Goal: Information Seeking & Learning: Learn about a topic

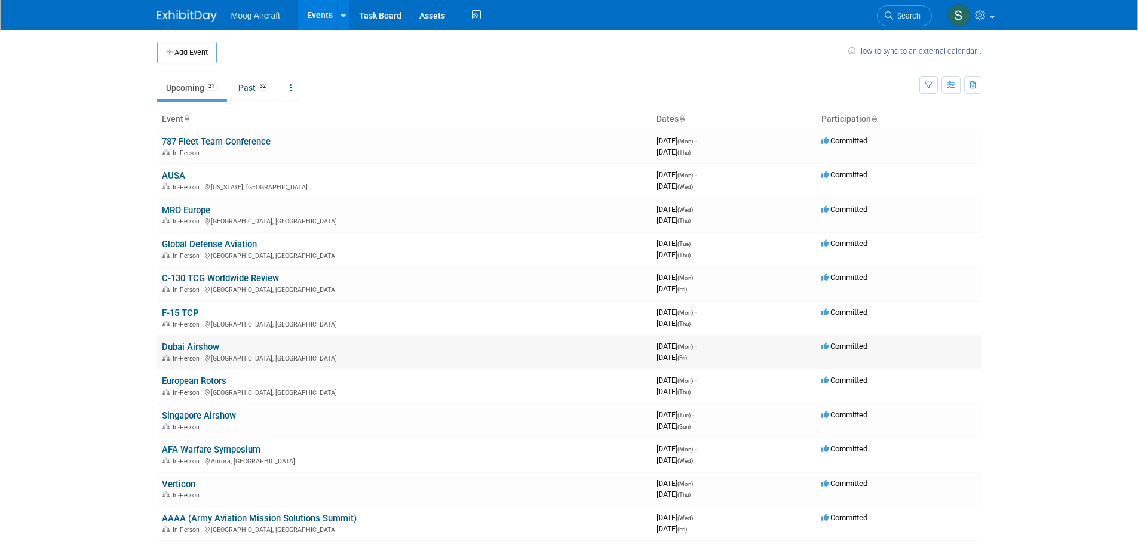
click at [177, 352] on link "Dubai Airshow" at bounding box center [190, 347] width 57 height 11
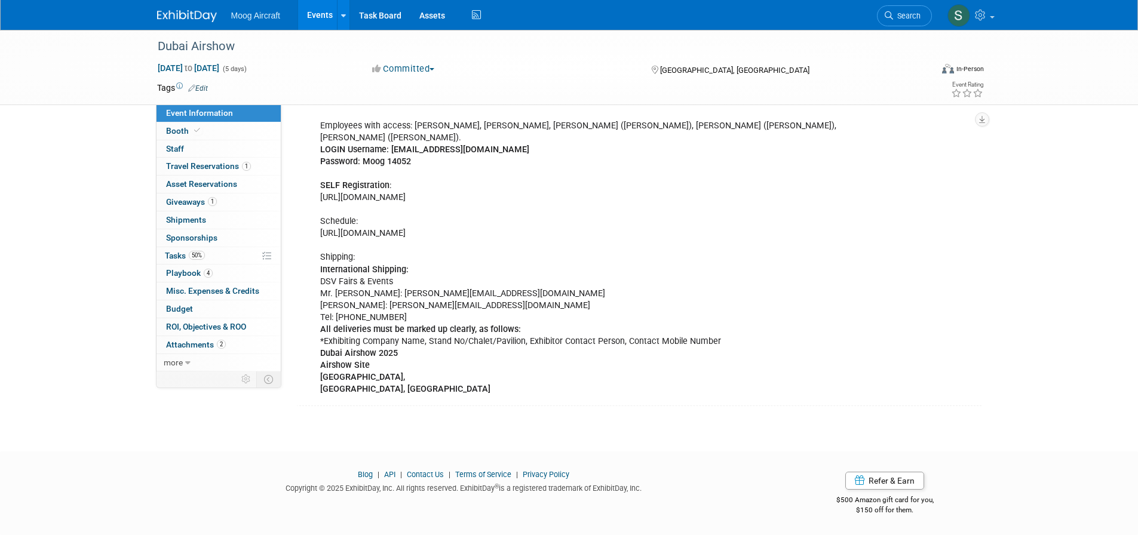
scroll to position [371, 0]
click at [205, 136] on link "Booth" at bounding box center [218, 130] width 124 height 17
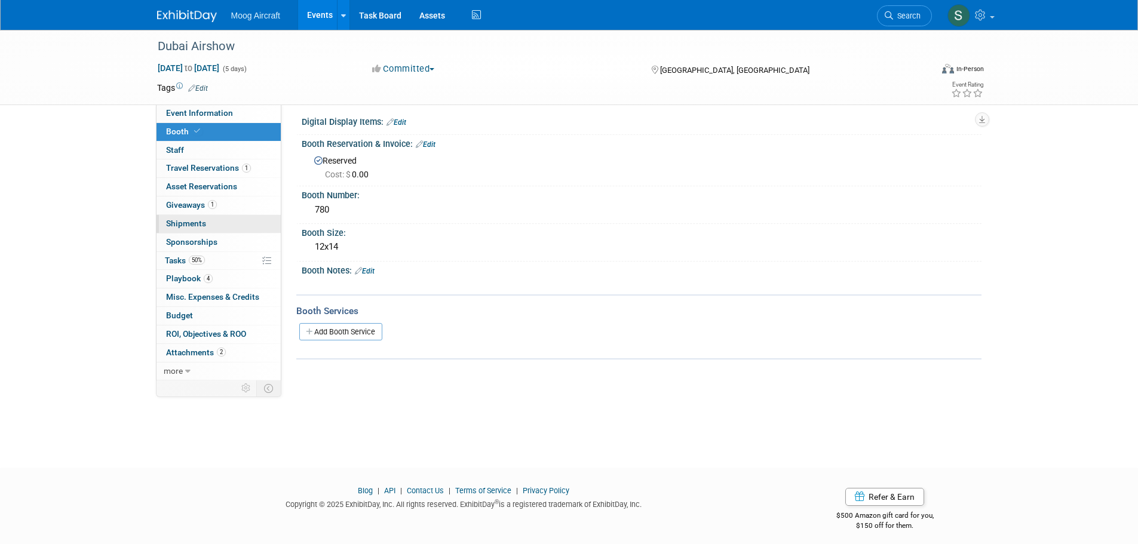
scroll to position [0, 0]
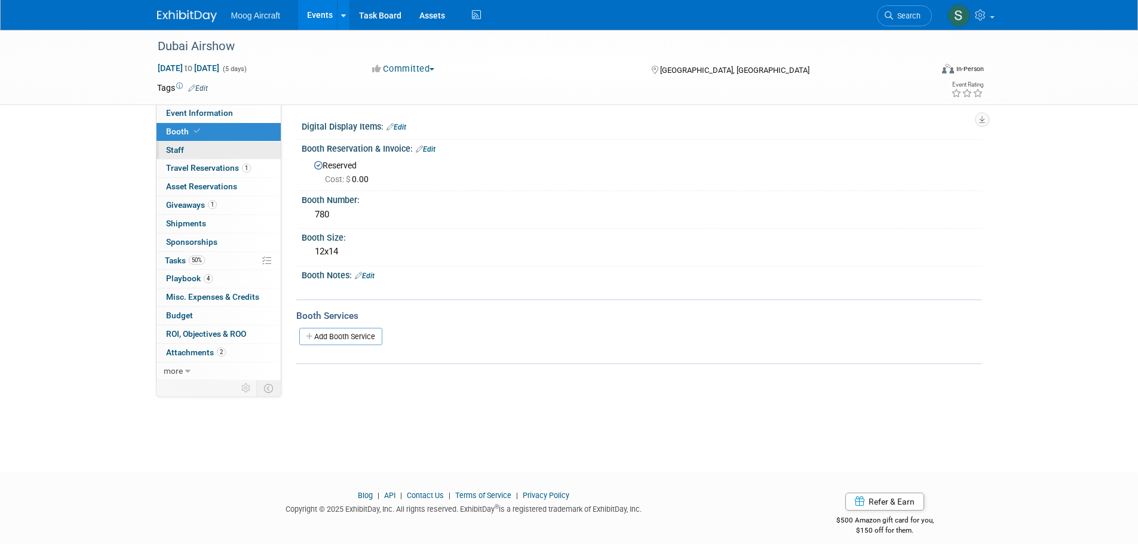
click at [208, 147] on link "0 Staff 0" at bounding box center [218, 151] width 124 height 18
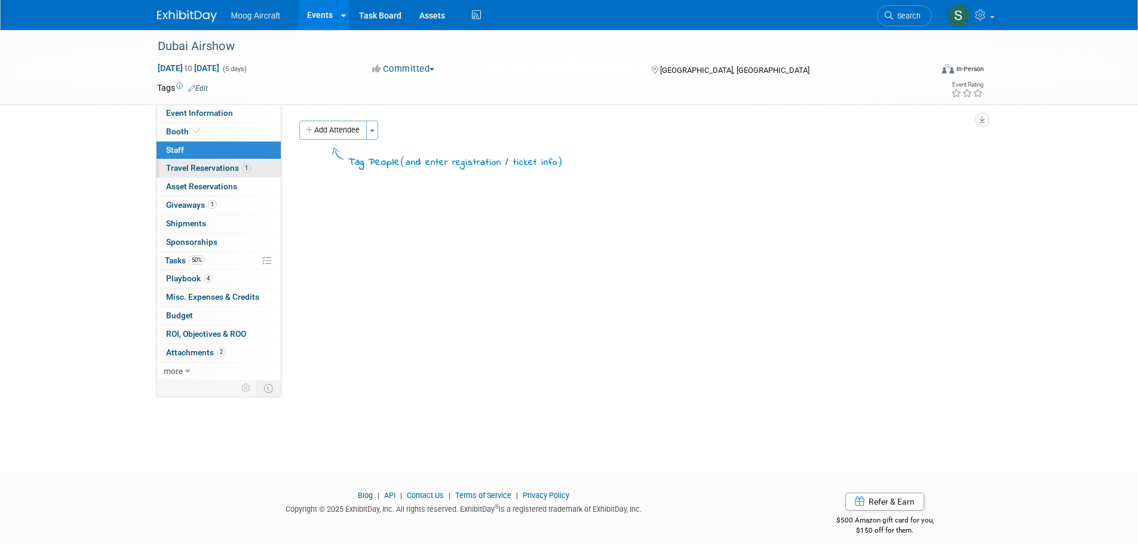
click at [236, 170] on span "Travel Reservations 1" at bounding box center [208, 168] width 85 height 10
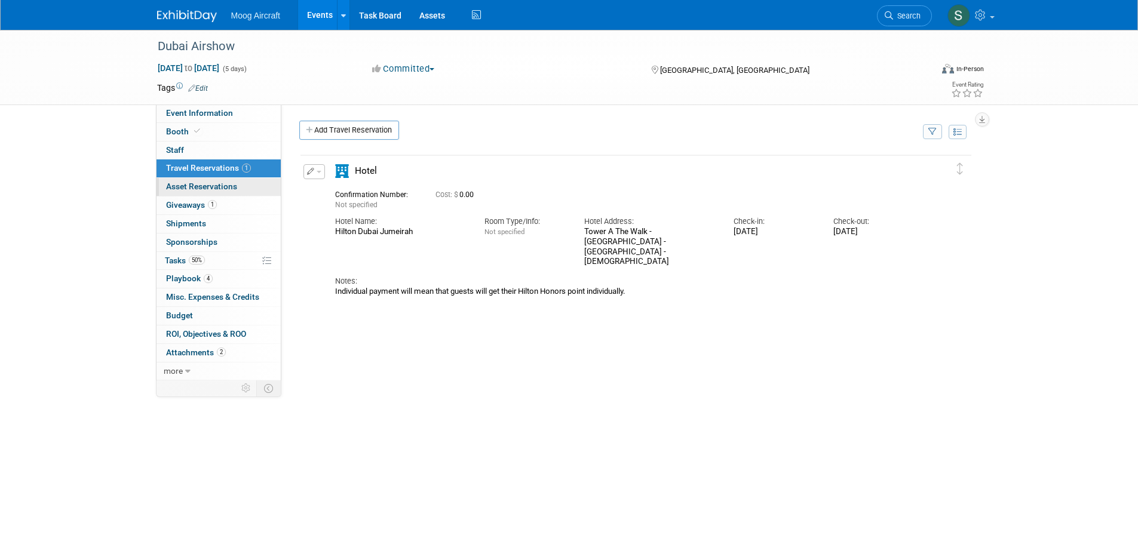
click at [242, 180] on link "0 Asset Reservations 0" at bounding box center [218, 187] width 124 height 18
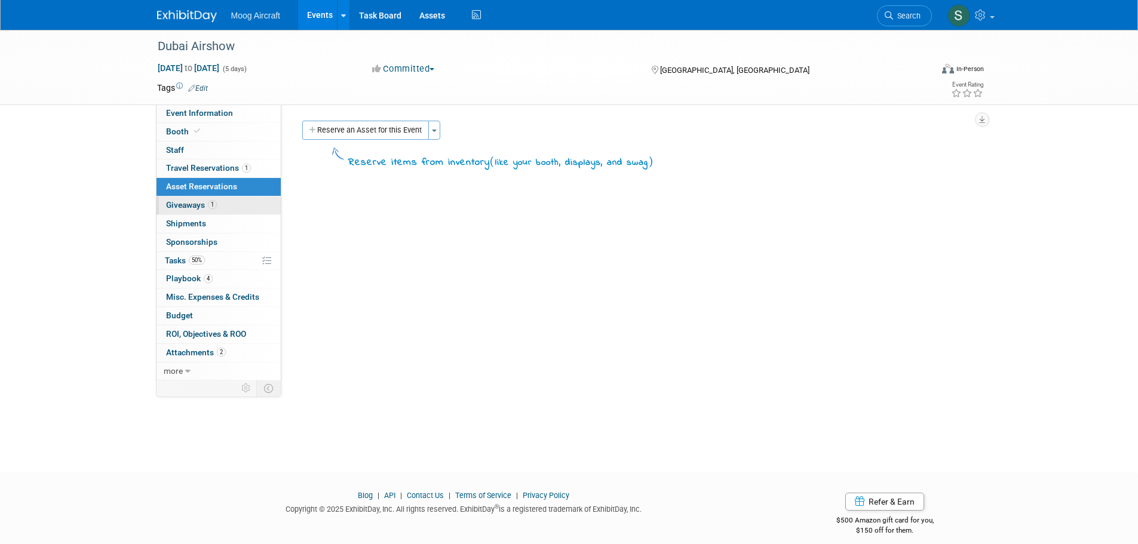
click at [221, 200] on link "1 Giveaways 1" at bounding box center [218, 205] width 124 height 18
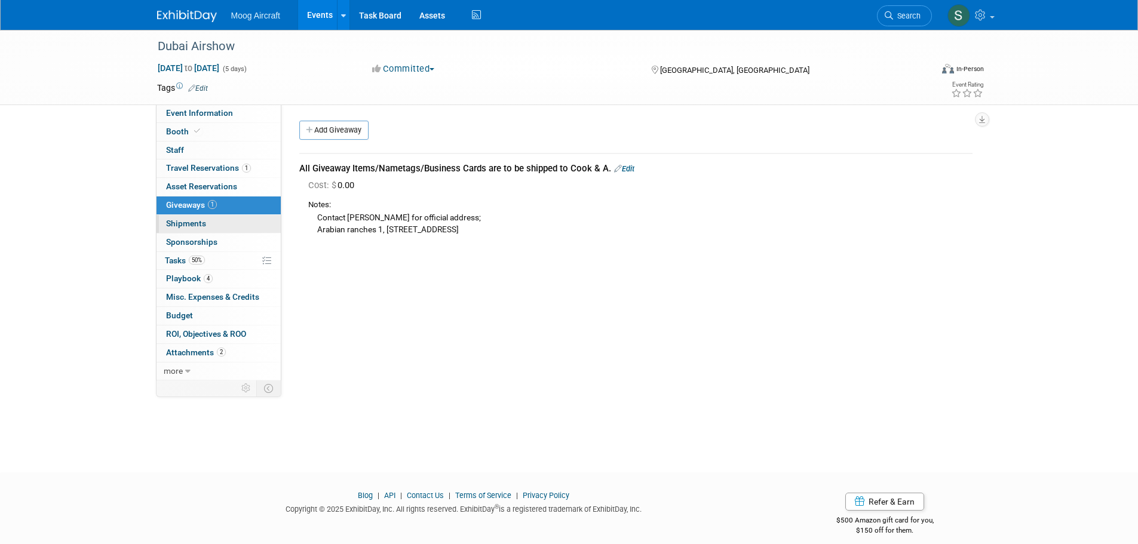
click at [226, 226] on link "0 Shipments 0" at bounding box center [218, 224] width 124 height 18
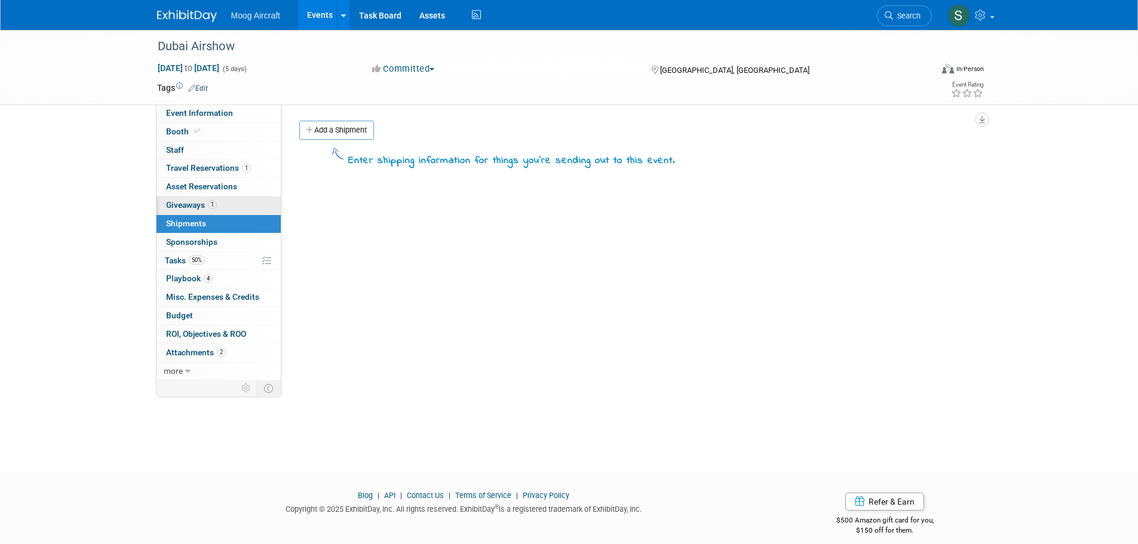
click at [229, 205] on link "1 Giveaways 1" at bounding box center [218, 205] width 124 height 18
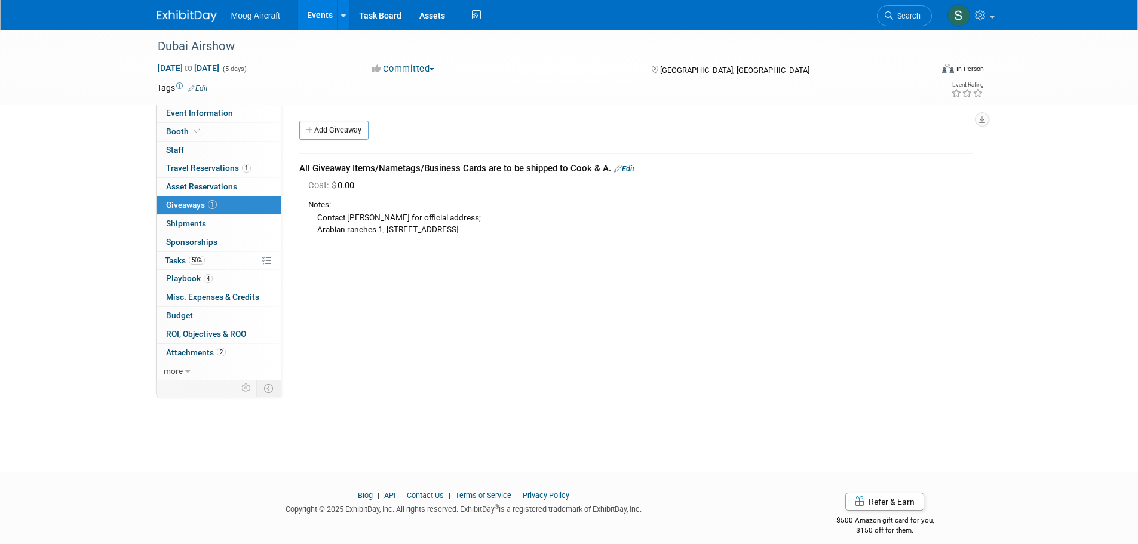
drag, startPoint x: 302, startPoint y: 233, endPoint x: 505, endPoint y: 244, distance: 202.7
click at [505, 244] on td "All Giveaway Items/Nametags/Business Cards are to be shipped to Cook & A. Edit …" at bounding box center [635, 200] width 673 height 94
click at [492, 254] on div "Event Website: Edit https://www.dubaiairshow.aero/en/dubai-airshow-registration…" at bounding box center [631, 243] width 700 height 276
click at [232, 257] on link "50% Tasks 50%" at bounding box center [218, 261] width 124 height 18
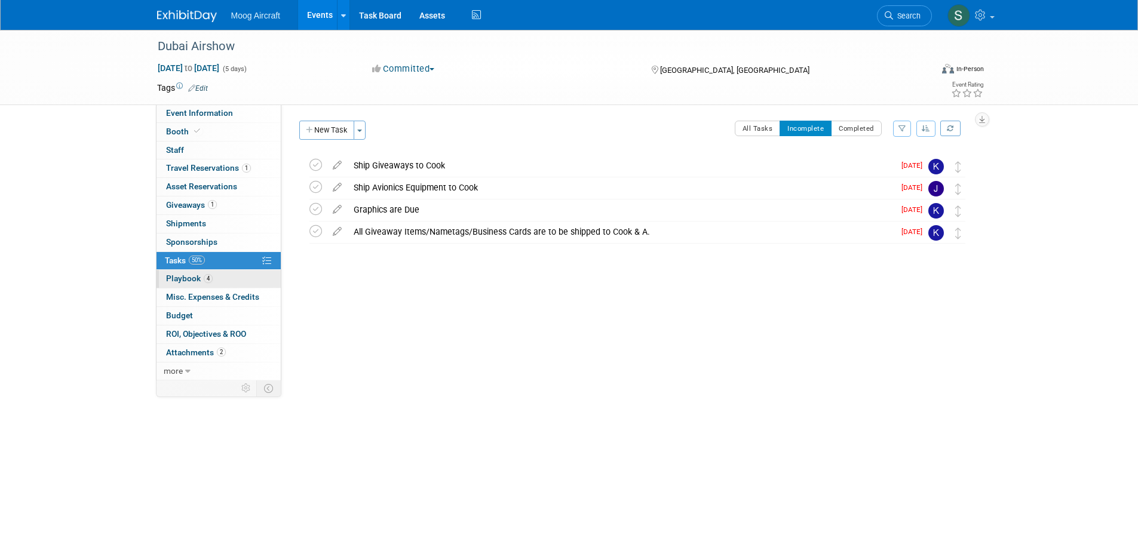
click at [213, 287] on link "4 Playbook 4" at bounding box center [218, 279] width 124 height 18
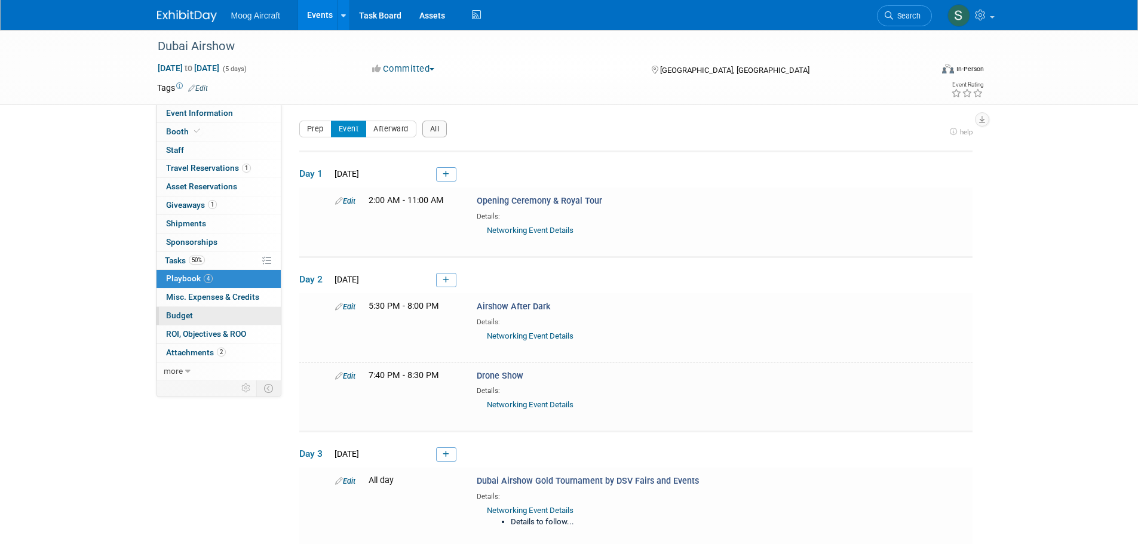
click at [233, 319] on link "Budget" at bounding box center [218, 316] width 124 height 18
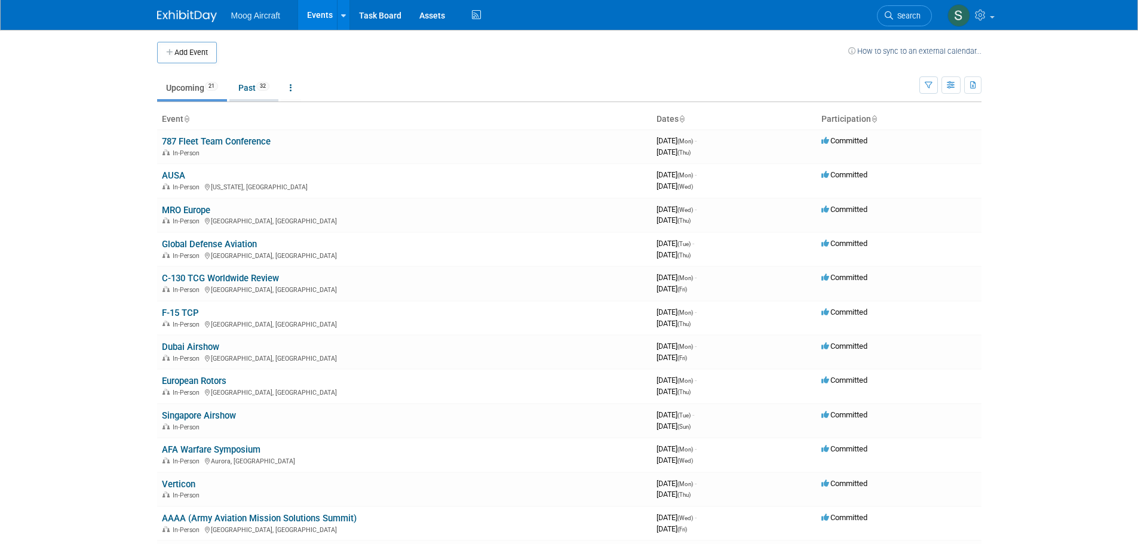
click at [254, 77] on link "Past 32" at bounding box center [253, 87] width 49 height 23
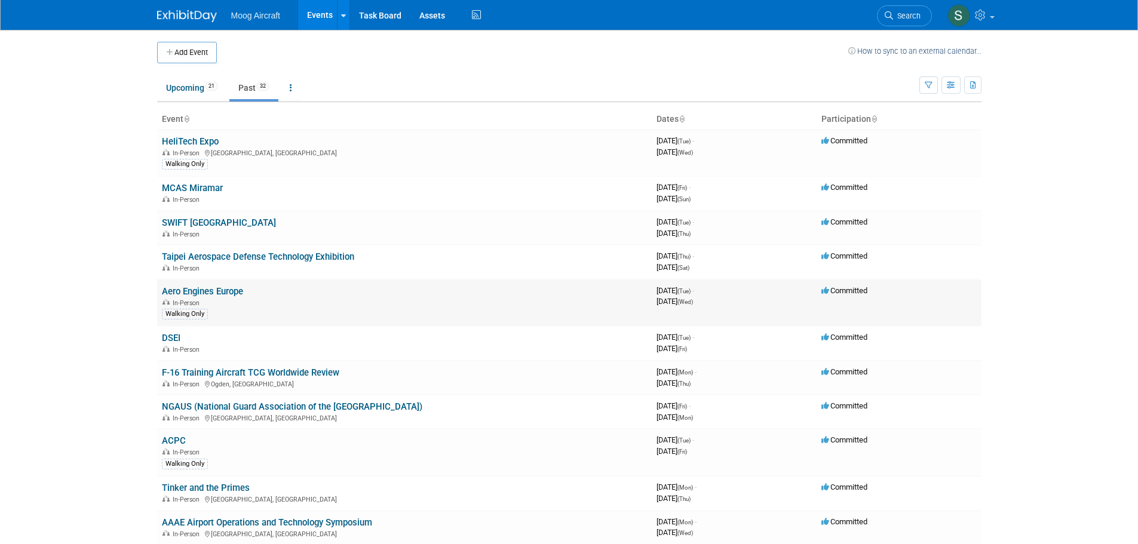
click at [232, 291] on link "Aero Engines Europe" at bounding box center [202, 291] width 81 height 11
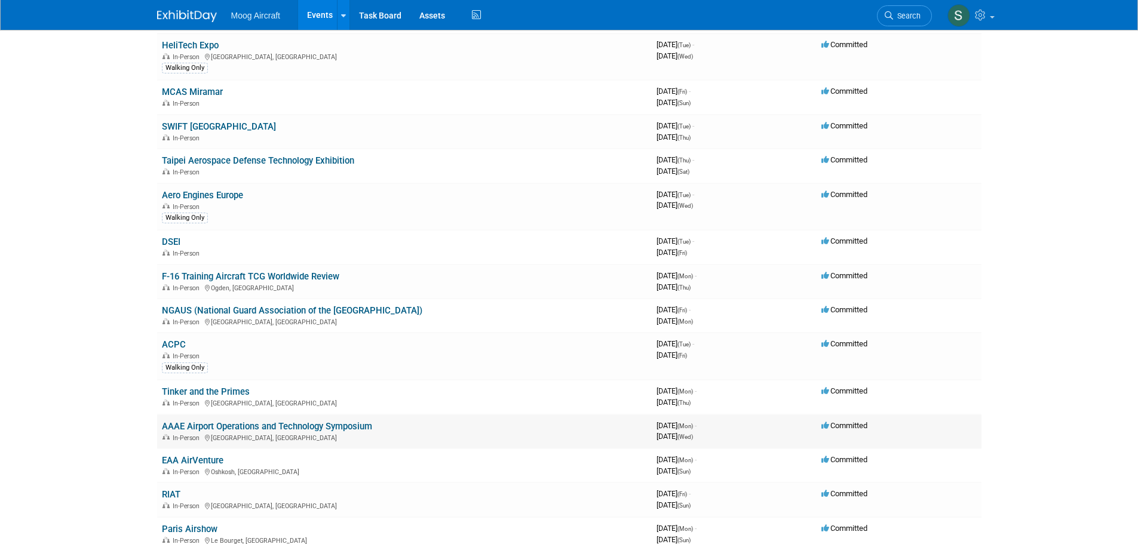
scroll to position [119, 0]
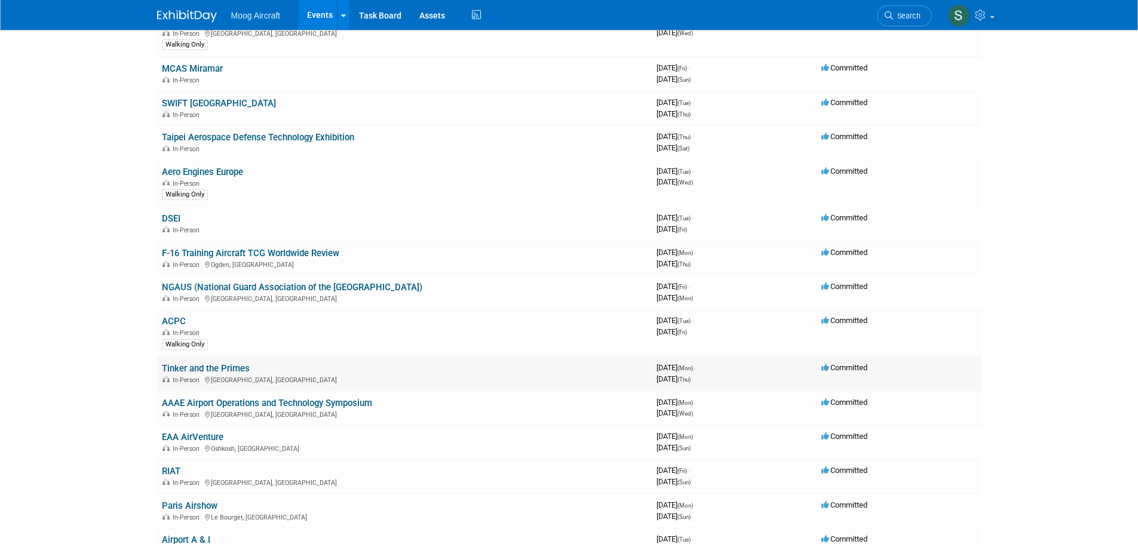
click at [236, 367] on link "Tinker and the Primes" at bounding box center [206, 368] width 88 height 11
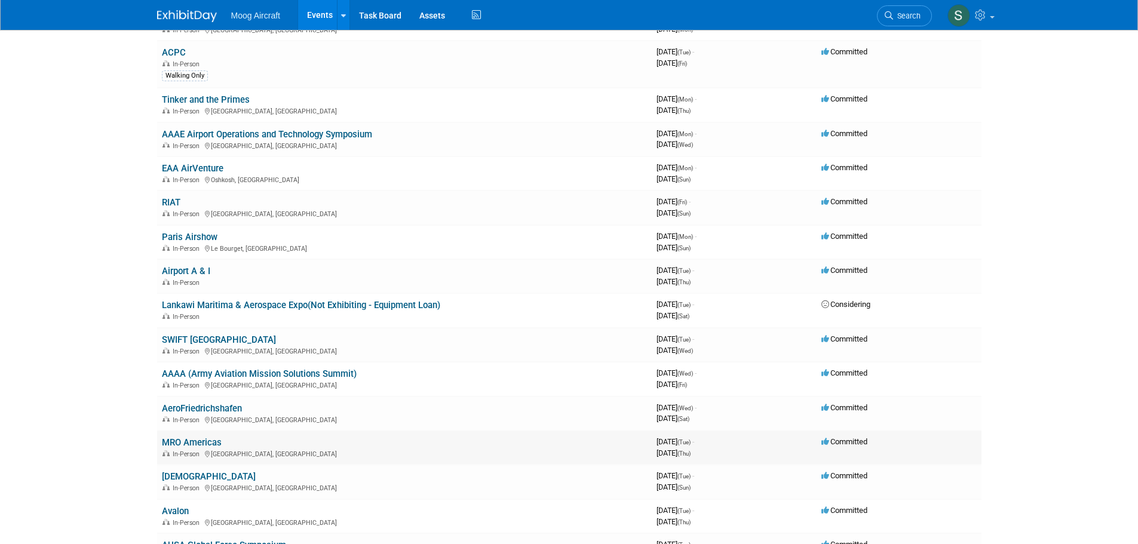
scroll to position [418, 0]
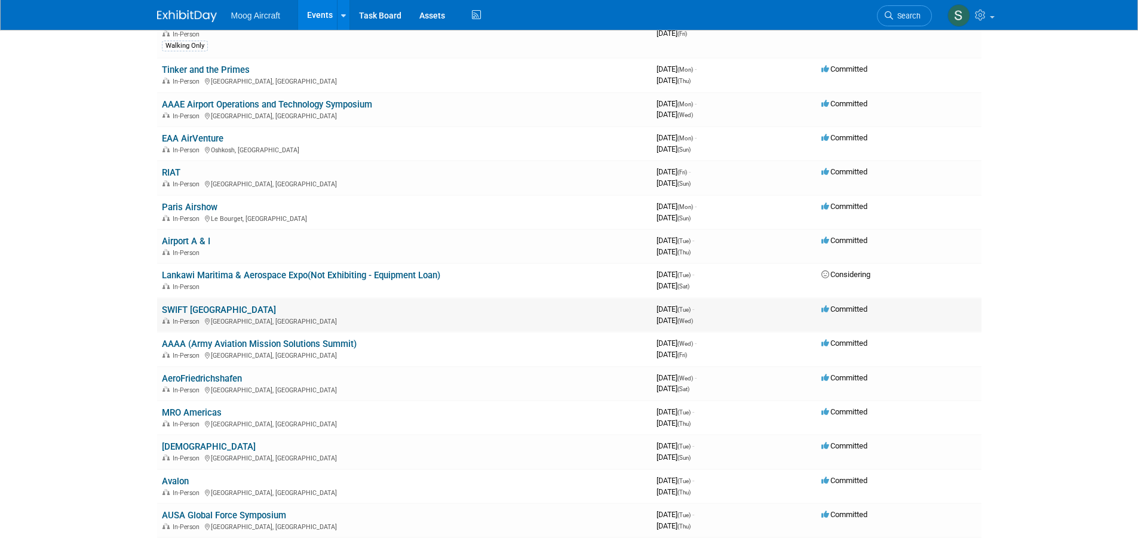
click at [190, 315] on link "SWIFT [GEOGRAPHIC_DATA]" at bounding box center [219, 310] width 114 height 11
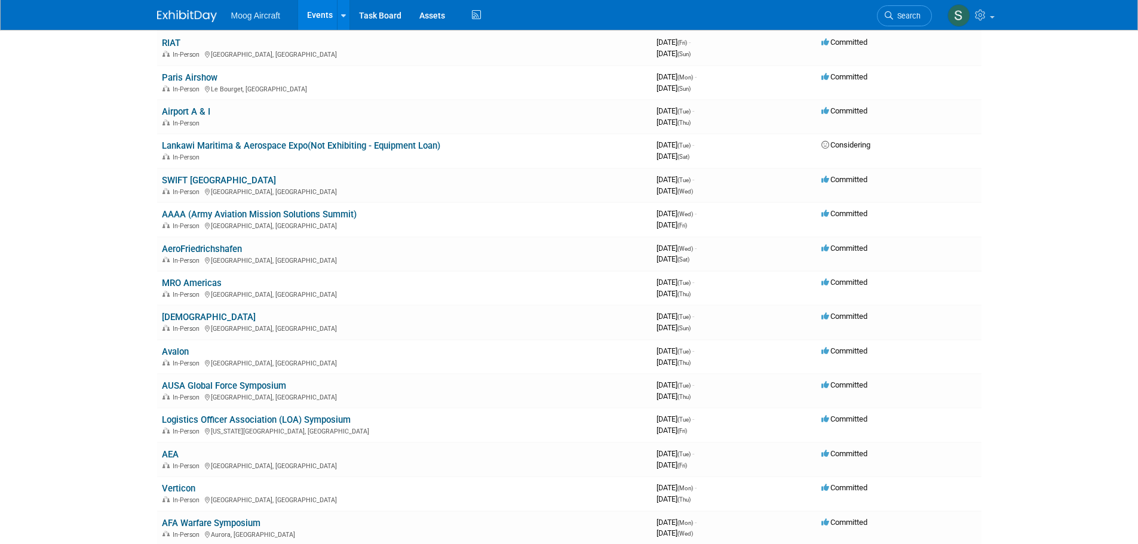
scroll to position [717, 0]
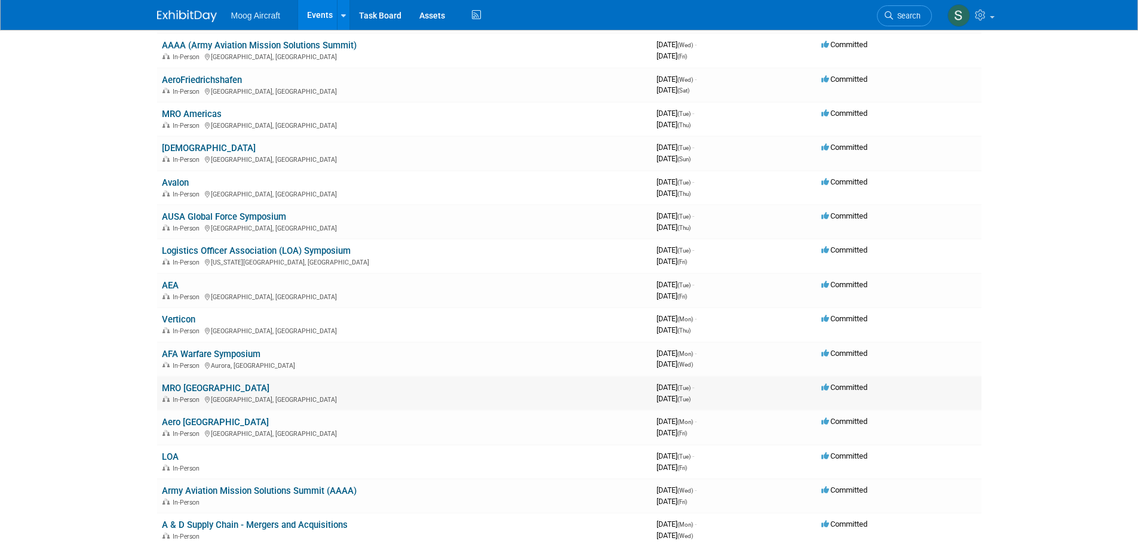
click at [207, 389] on link "MRO Middle East" at bounding box center [215, 388] width 107 height 11
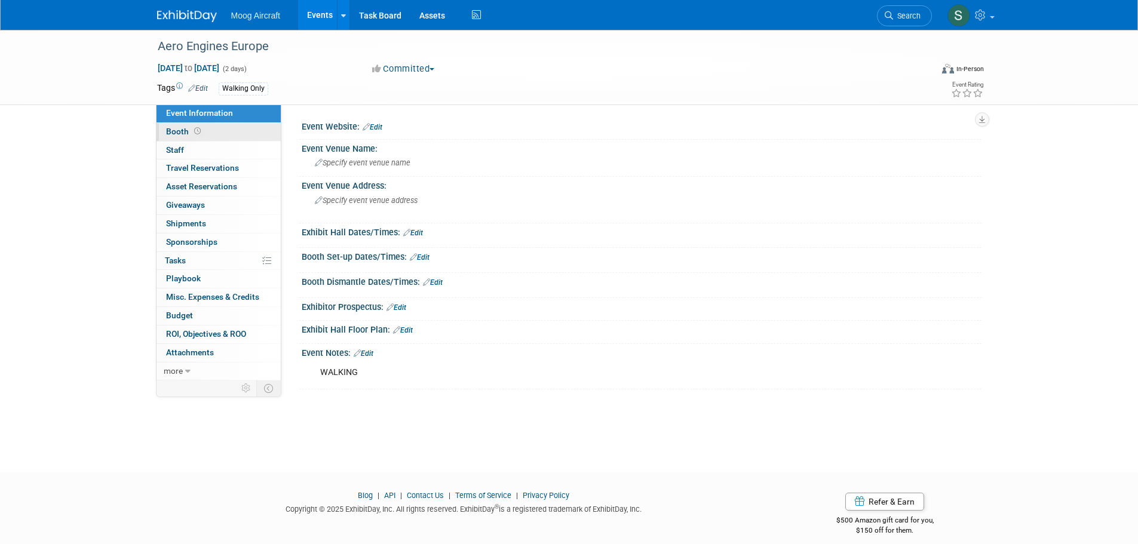
click at [228, 133] on link "Booth" at bounding box center [218, 132] width 124 height 18
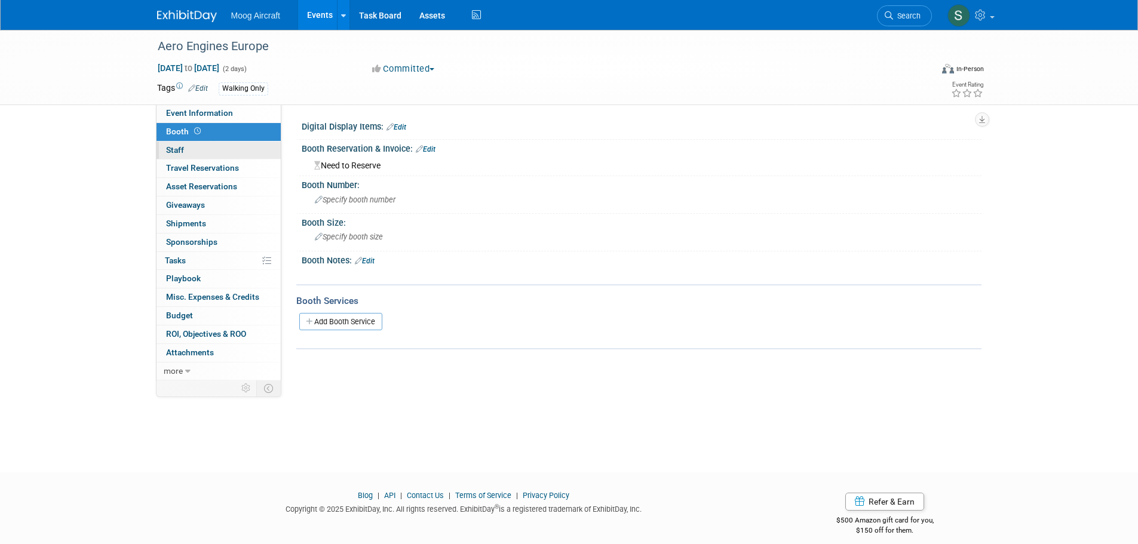
click at [222, 157] on link "0 Staff 0" at bounding box center [218, 151] width 124 height 18
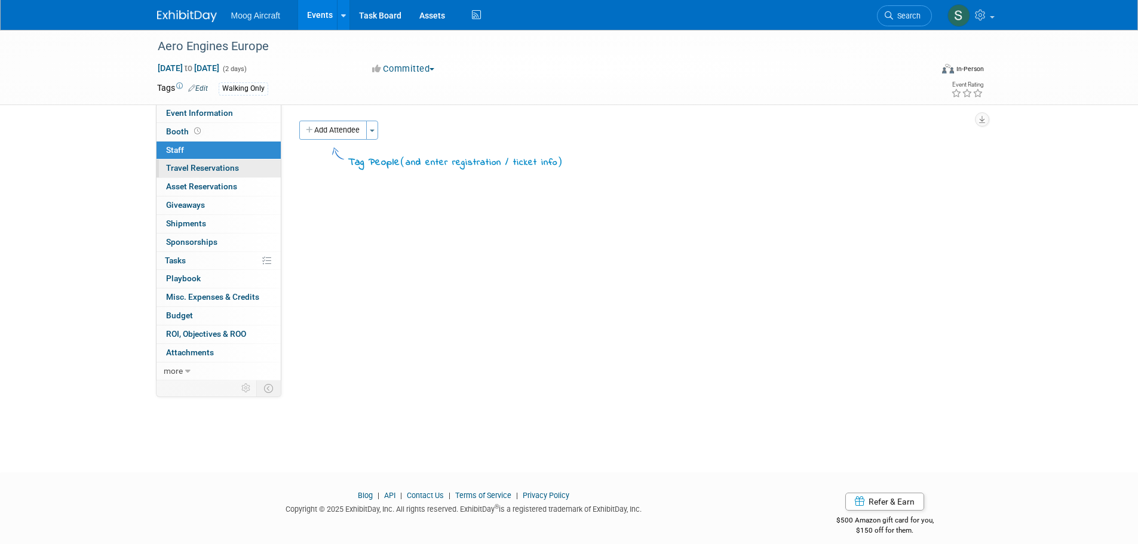
click at [214, 177] on link "0 Travel Reservations 0" at bounding box center [218, 168] width 124 height 18
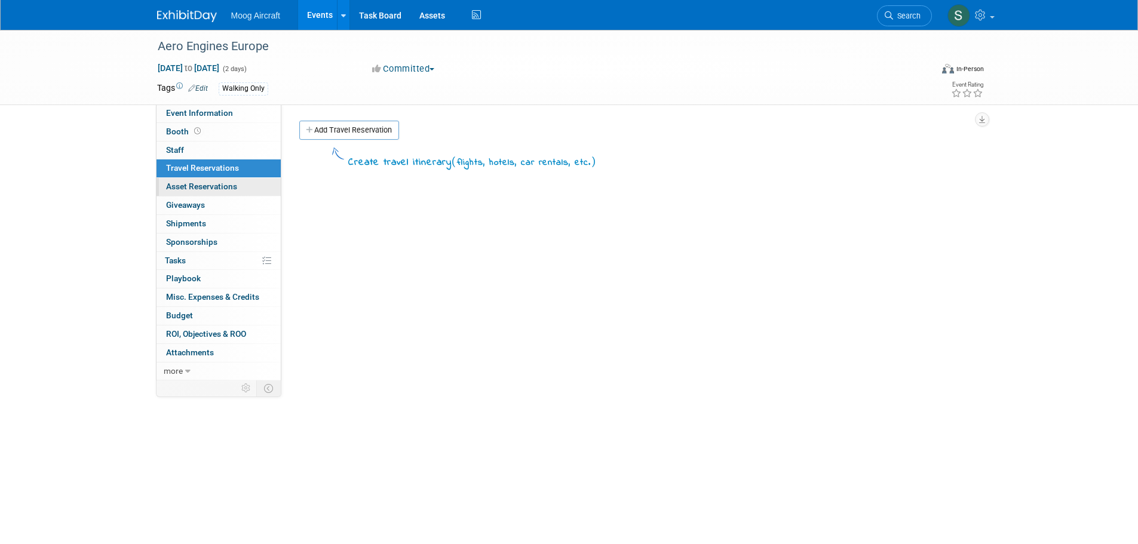
click at [219, 186] on span "Asset Reservations 0" at bounding box center [201, 187] width 71 height 10
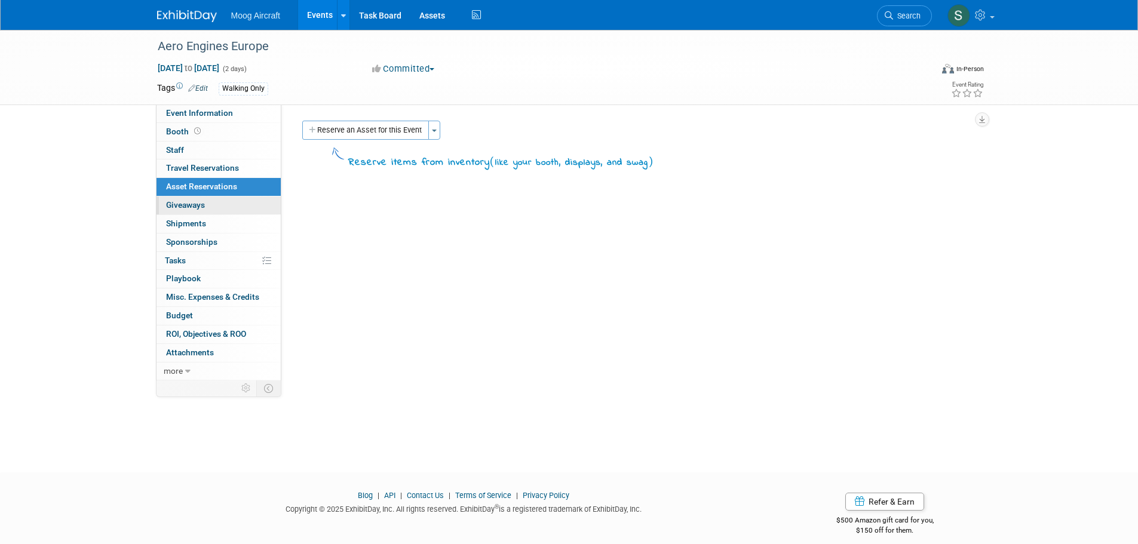
click at [220, 200] on link "0 Giveaways 0" at bounding box center [218, 205] width 124 height 18
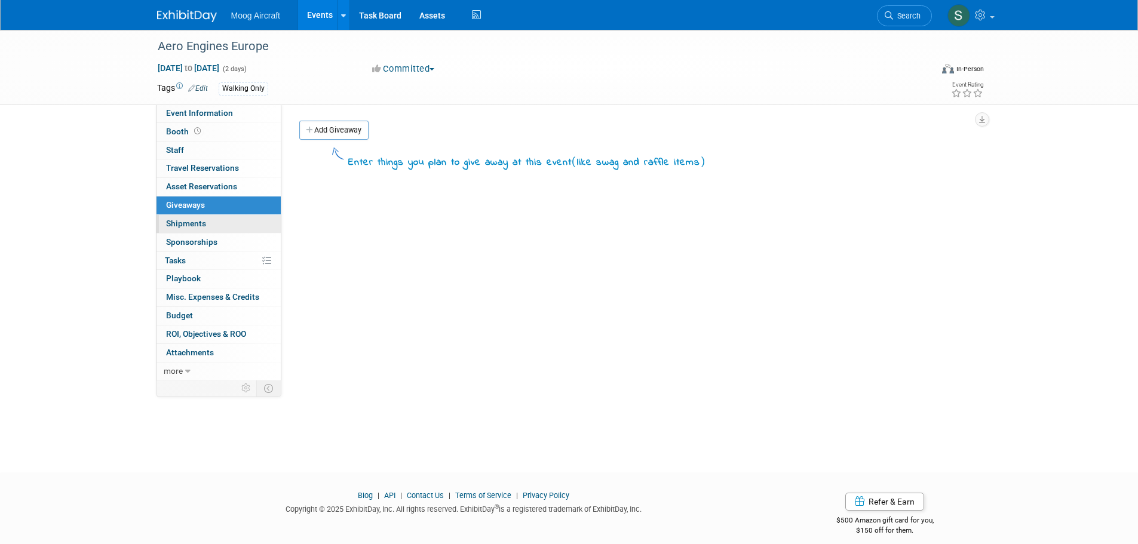
click at [209, 222] on link "0 Shipments 0" at bounding box center [218, 224] width 124 height 18
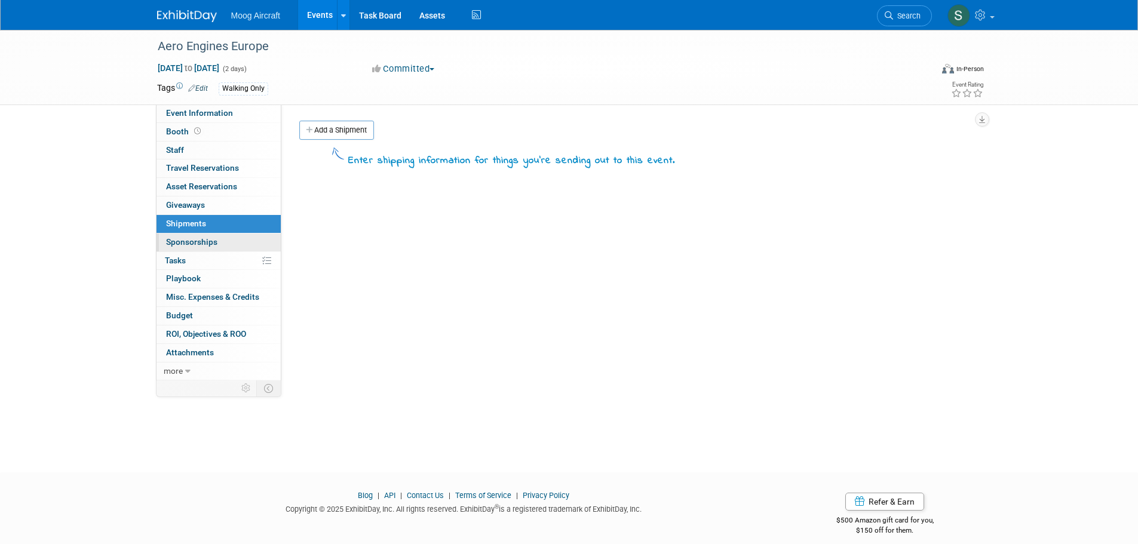
click at [210, 237] on span "Sponsorships 0" at bounding box center [191, 242] width 51 height 10
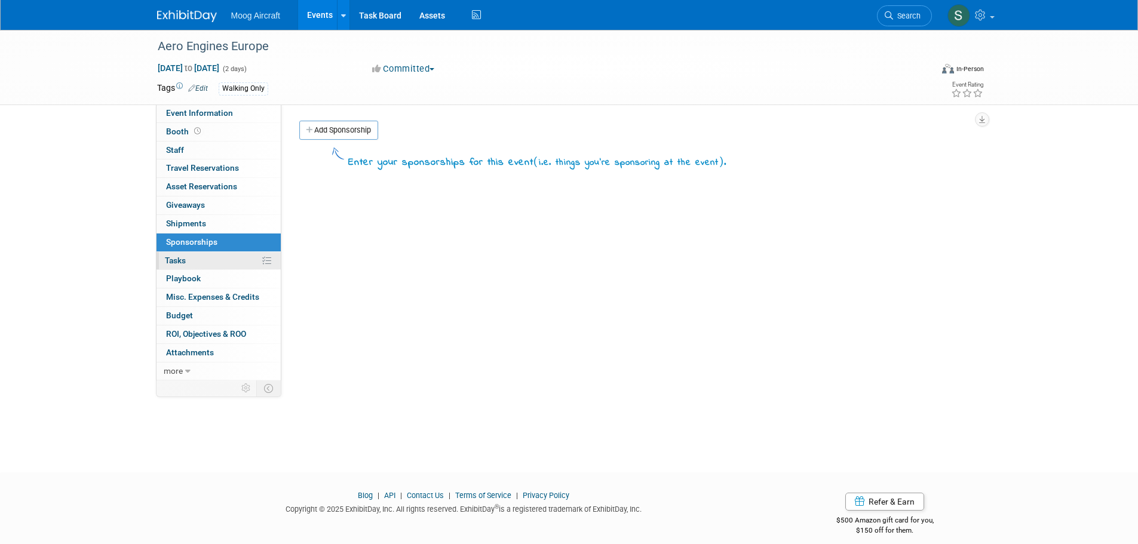
click at [209, 254] on link "0% Tasks 0%" at bounding box center [218, 261] width 124 height 18
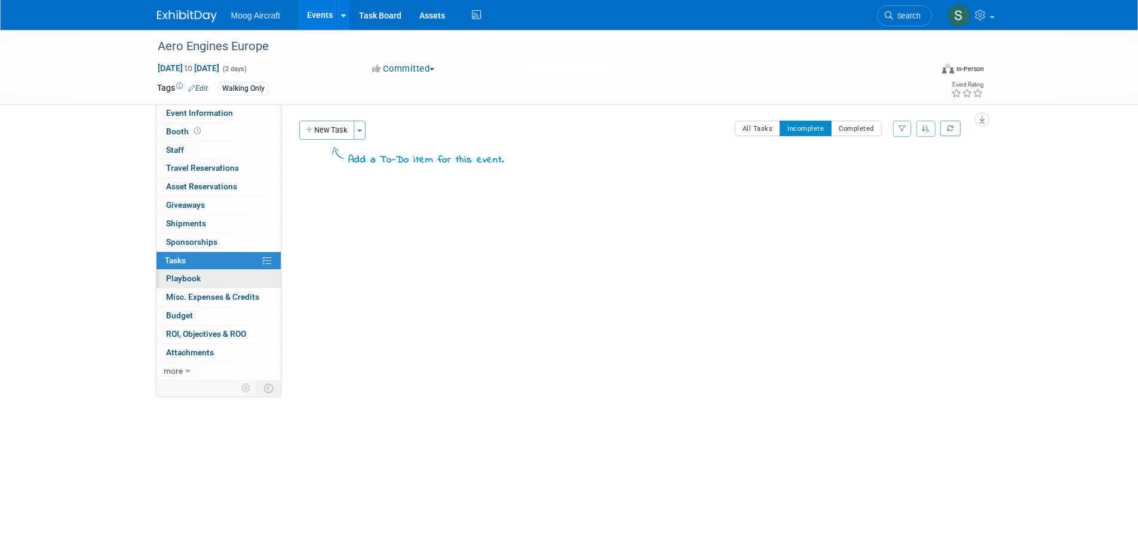
click at [210, 276] on link "0 Playbook 0" at bounding box center [218, 279] width 124 height 18
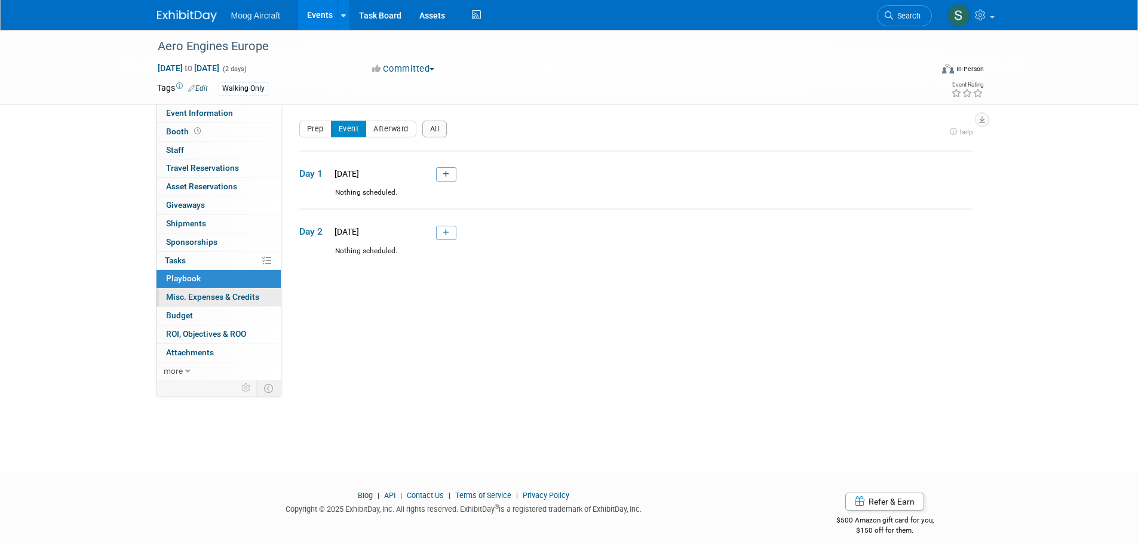
click at [208, 295] on span "Misc. Expenses & Credits 0" at bounding box center [212, 297] width 93 height 10
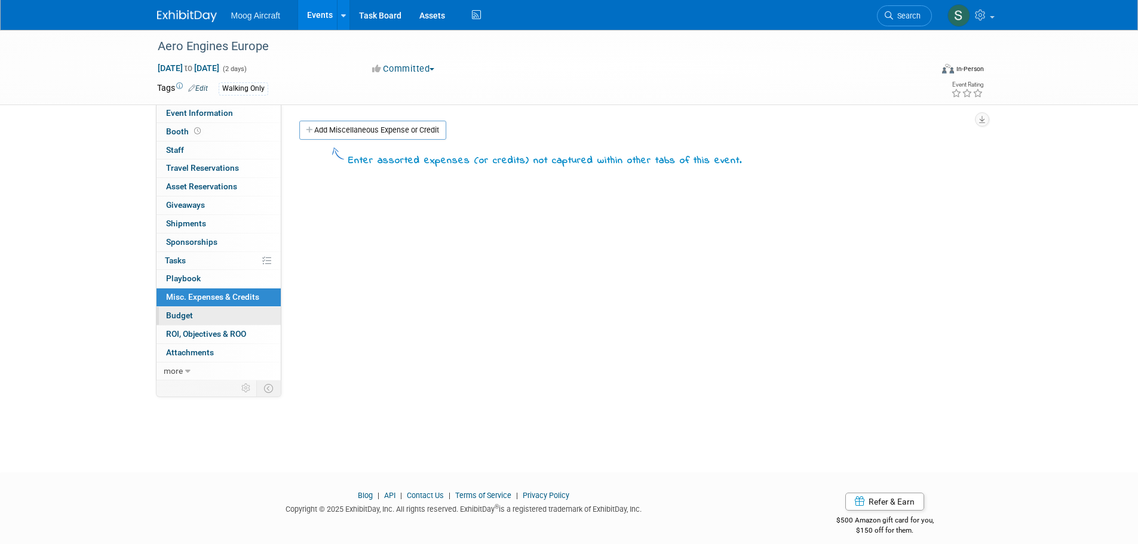
click at [205, 312] on link "Budget" at bounding box center [218, 316] width 124 height 18
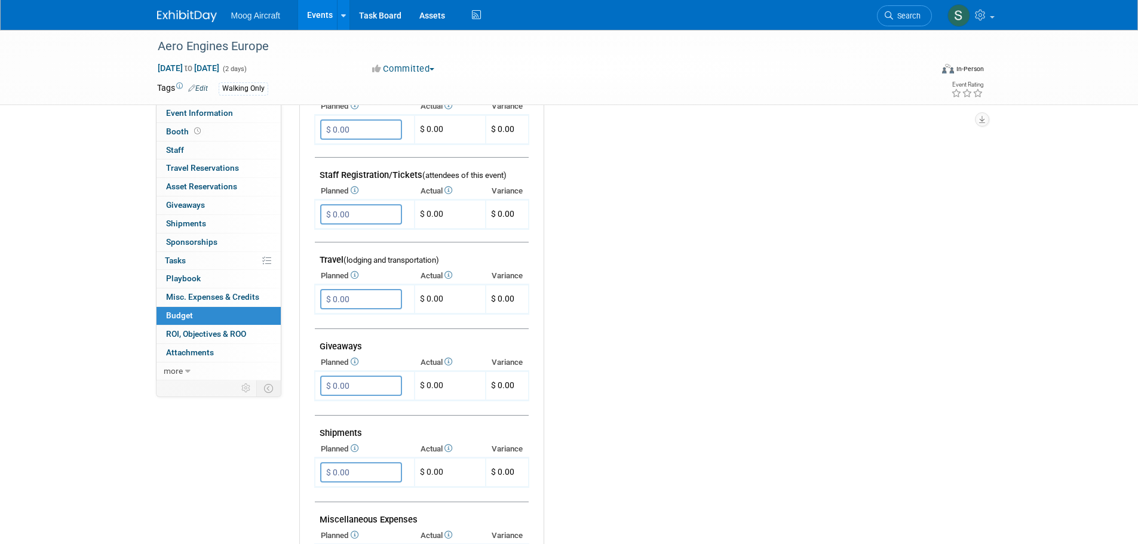
scroll to position [537, 0]
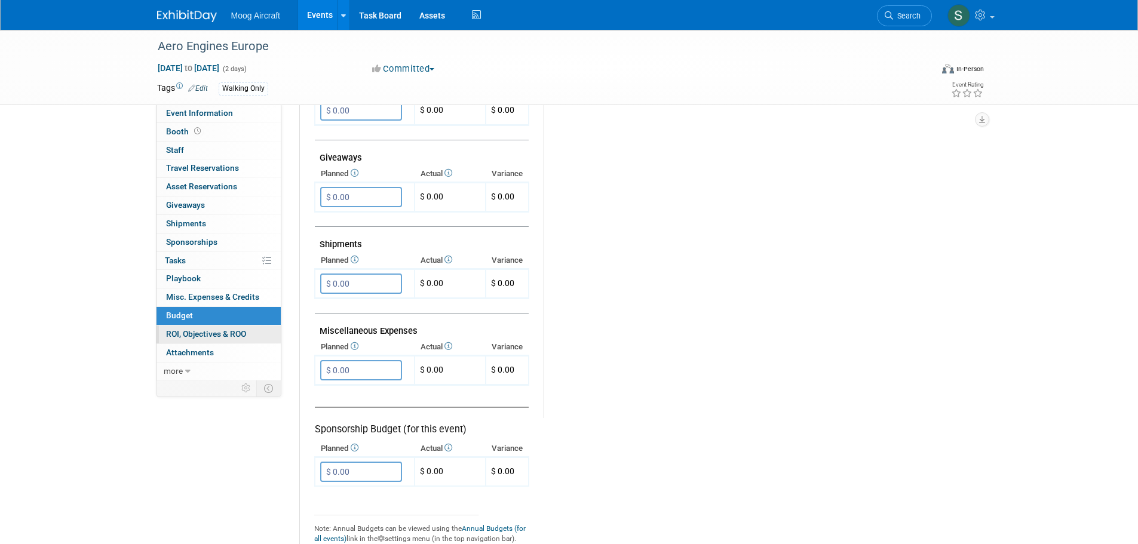
click at [260, 331] on link "0 ROI, Objectives & ROO 0" at bounding box center [218, 334] width 124 height 18
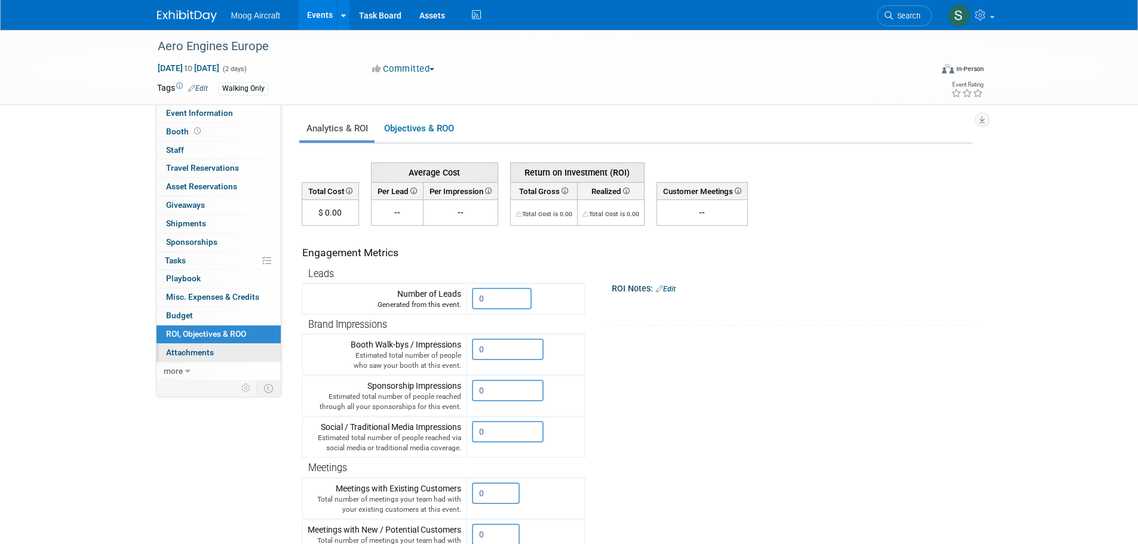
click at [236, 348] on link "0 Attachments 0" at bounding box center [218, 353] width 124 height 18
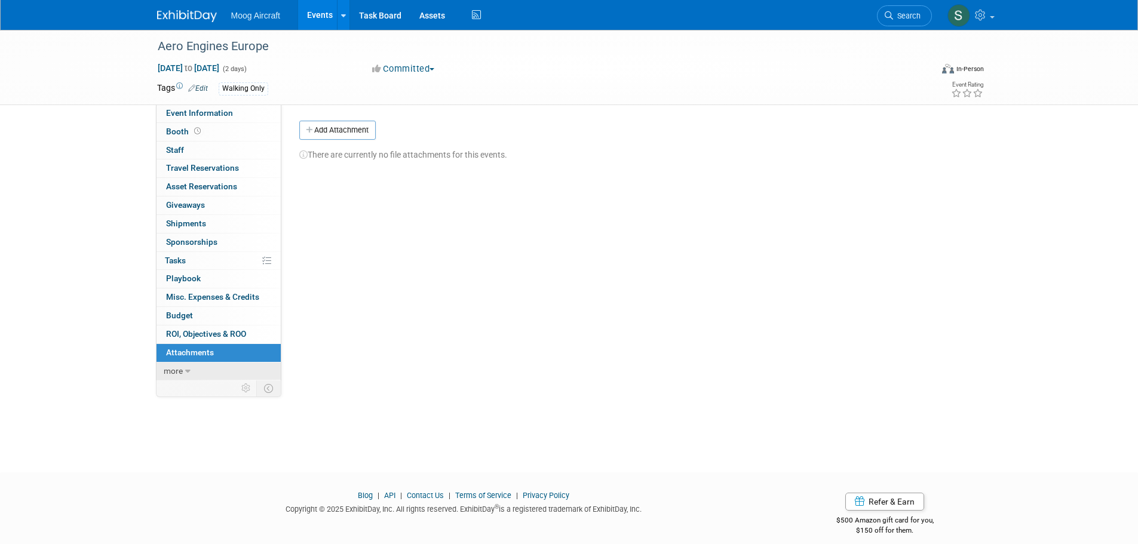
click at [202, 369] on link "more" at bounding box center [218, 371] width 124 height 18
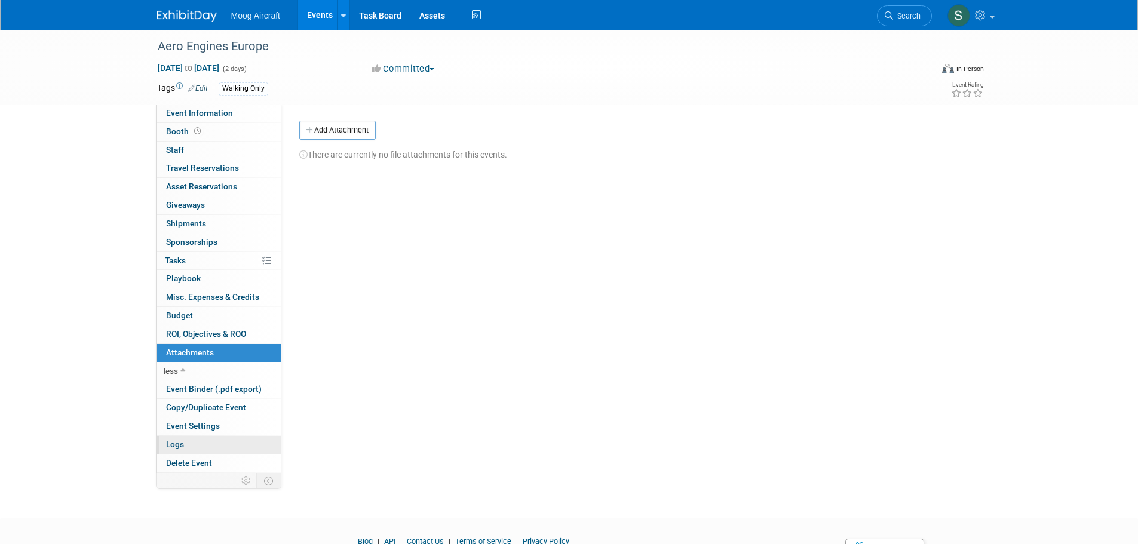
click at [218, 443] on link "Logs" at bounding box center [218, 445] width 124 height 18
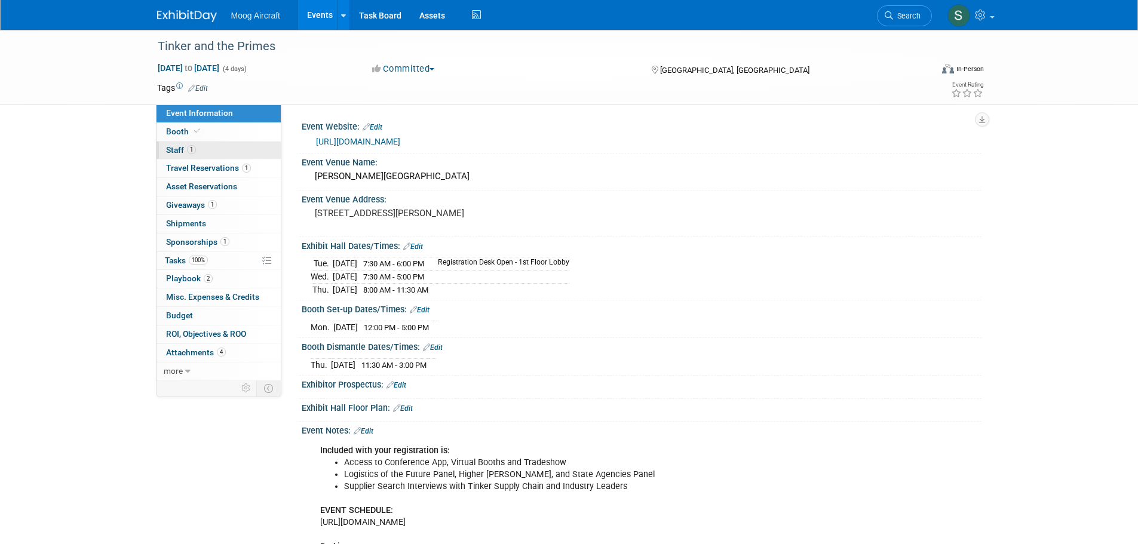
click at [226, 149] on link "1 Staff 1" at bounding box center [218, 151] width 124 height 18
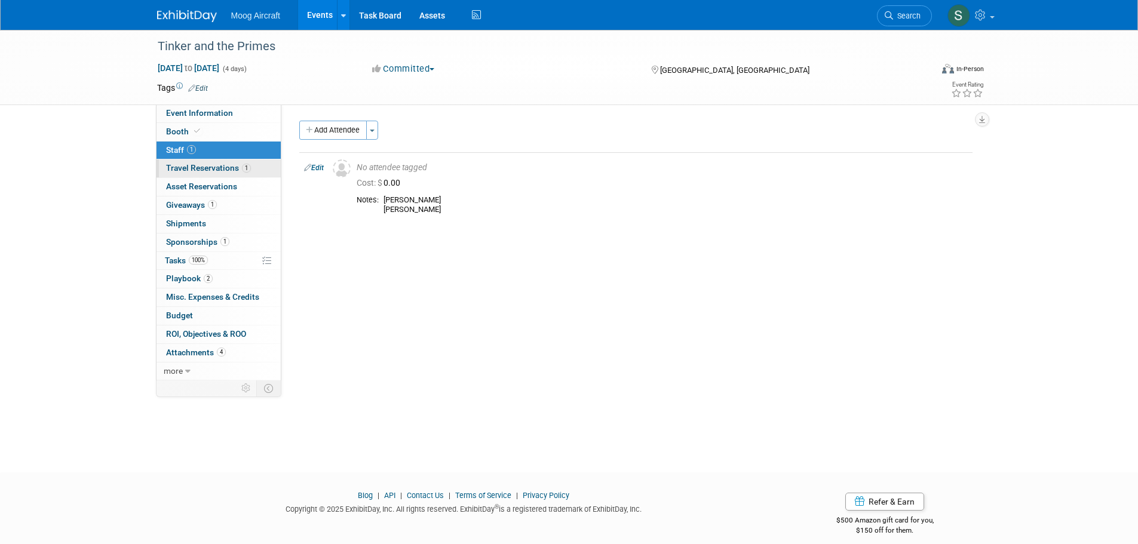
click at [226, 166] on span "Travel Reservations 1" at bounding box center [208, 168] width 85 height 10
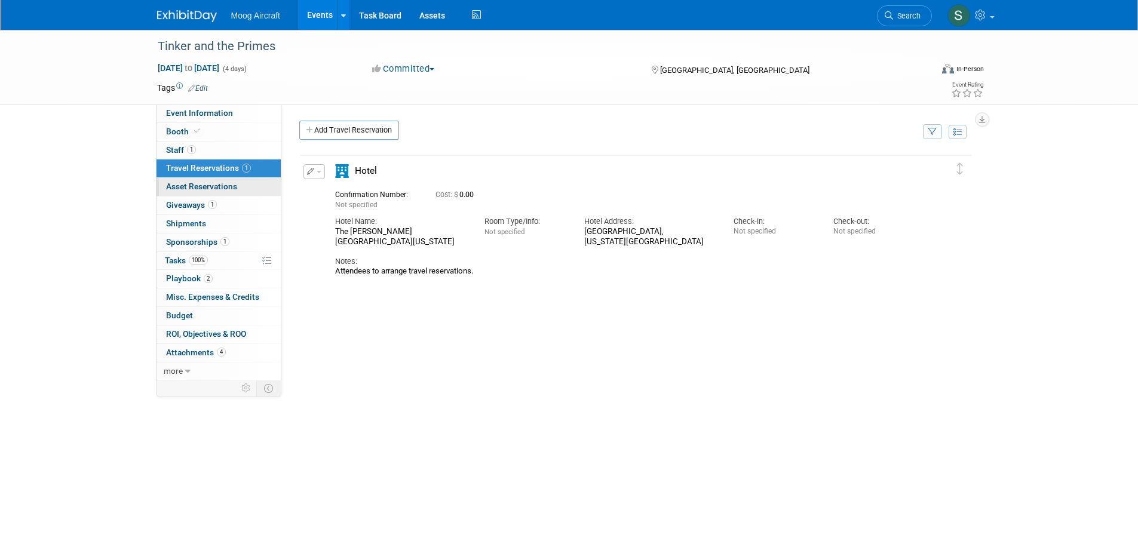
click at [232, 188] on span "Asset Reservations 0" at bounding box center [201, 187] width 71 height 10
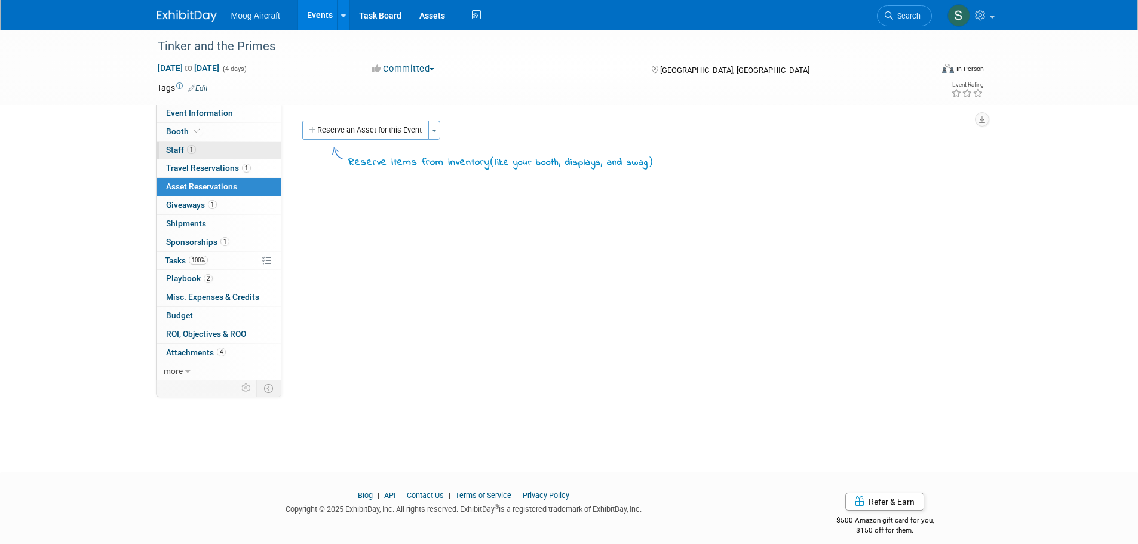
click at [236, 149] on link "1 Staff 1" at bounding box center [218, 151] width 124 height 18
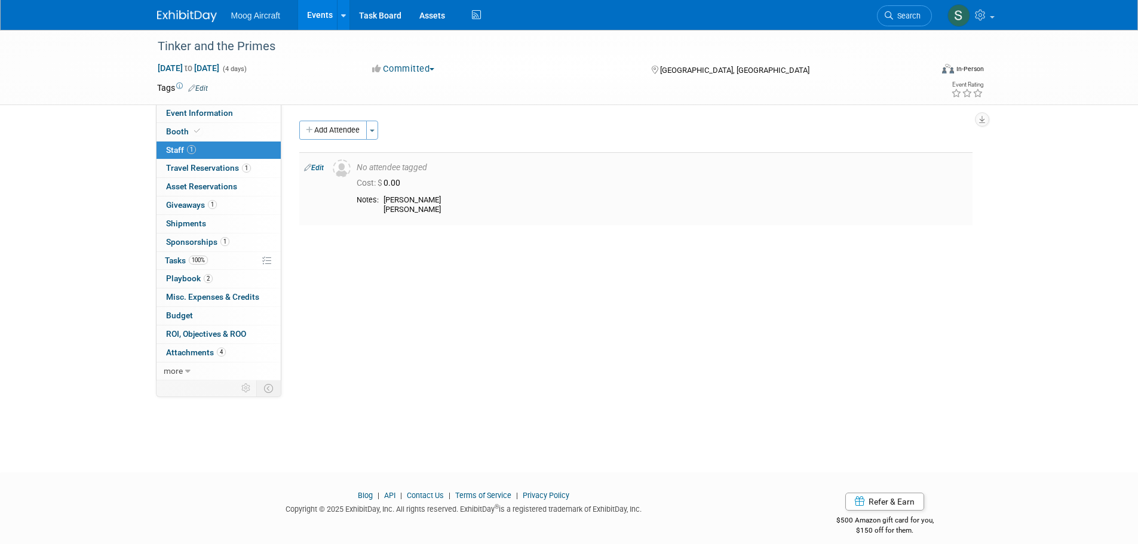
click at [400, 208] on div "Janelle Stafford Dave Brodzinski" at bounding box center [675, 205] width 584 height 20
click at [234, 198] on link "1 Giveaways 1" at bounding box center [218, 205] width 124 height 18
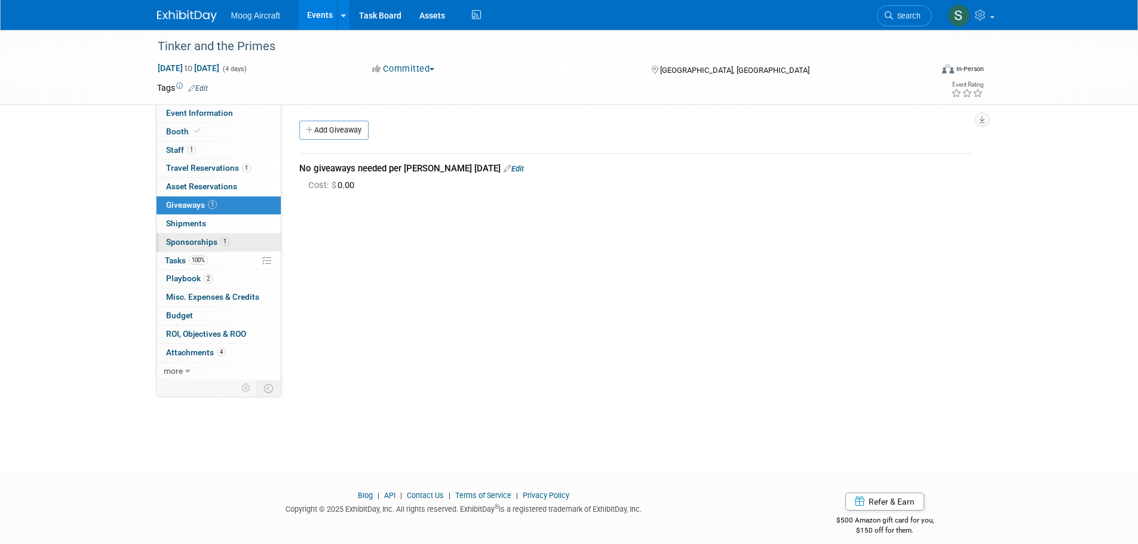
click at [229, 233] on link "1 Sponsorships 1" at bounding box center [218, 242] width 124 height 18
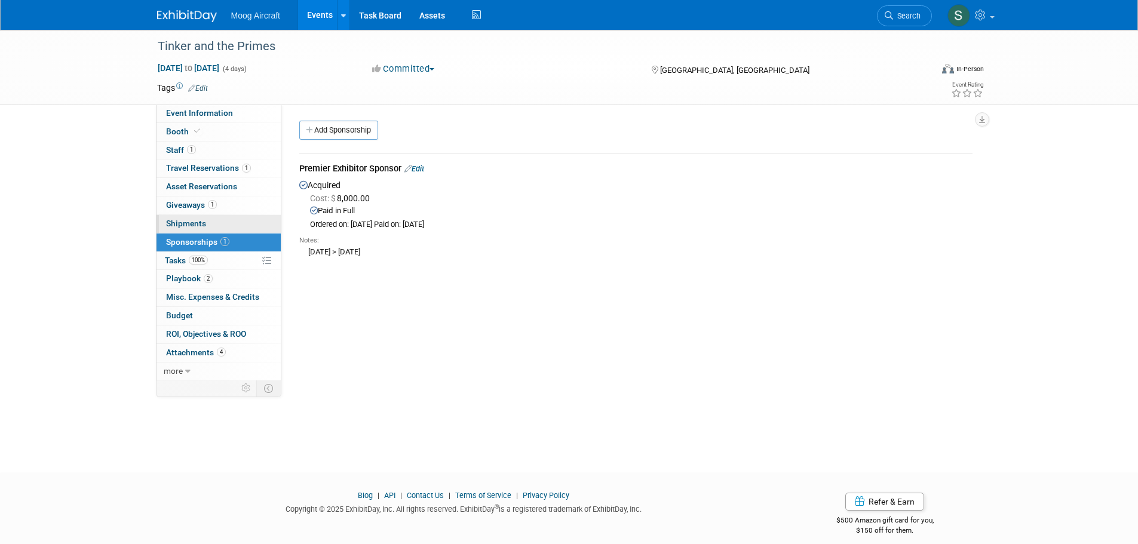
click at [229, 224] on link "0 Shipments 0" at bounding box center [218, 224] width 124 height 18
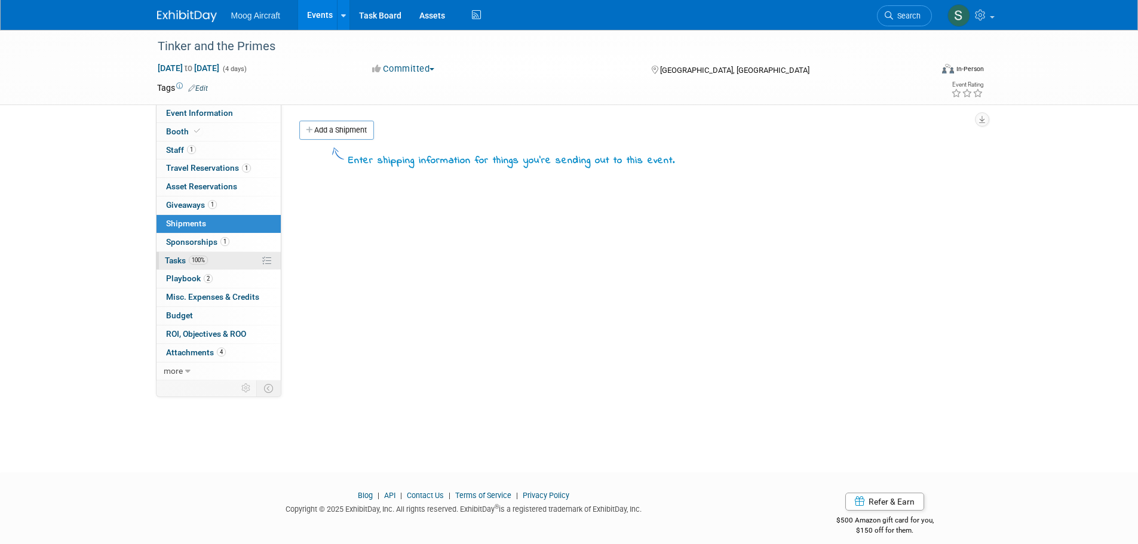
click at [224, 257] on link "100% Tasks 100%" at bounding box center [218, 261] width 124 height 18
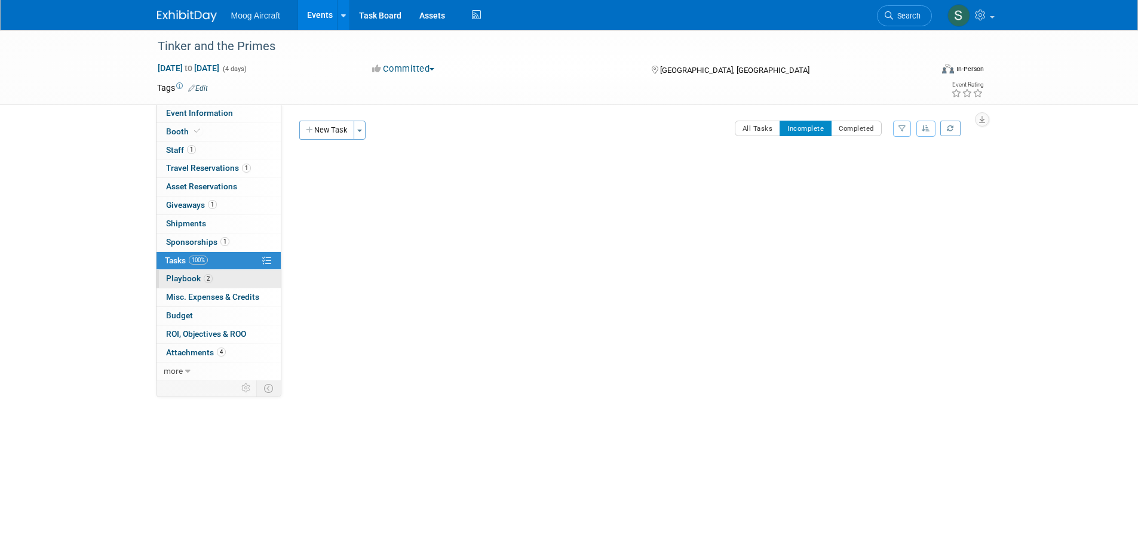
click at [219, 278] on link "2 Playbook 2" at bounding box center [218, 279] width 124 height 18
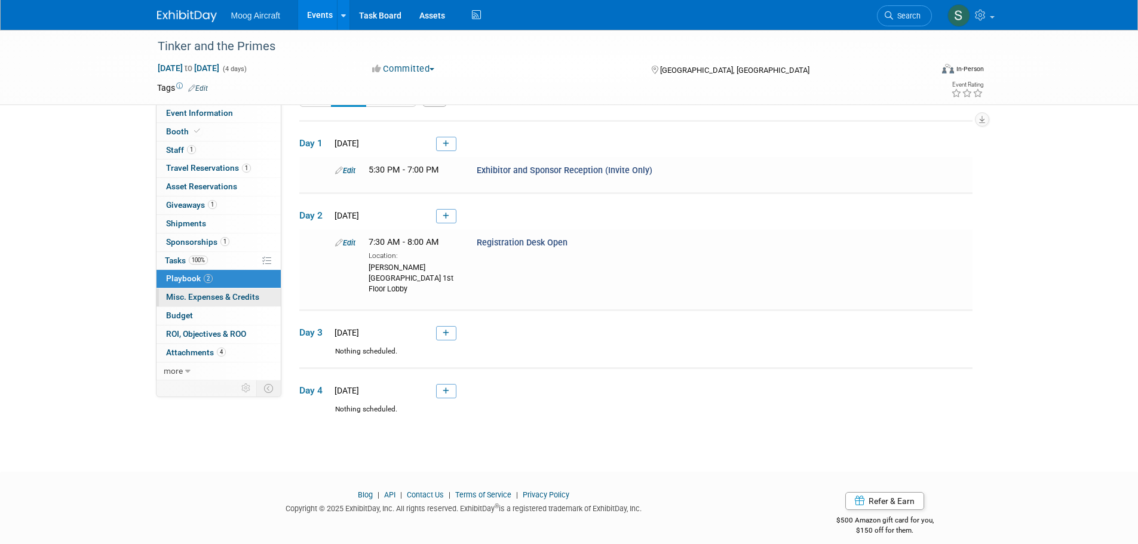
scroll to position [31, 0]
click at [232, 288] on link "2 Playbook 2" at bounding box center [218, 279] width 124 height 18
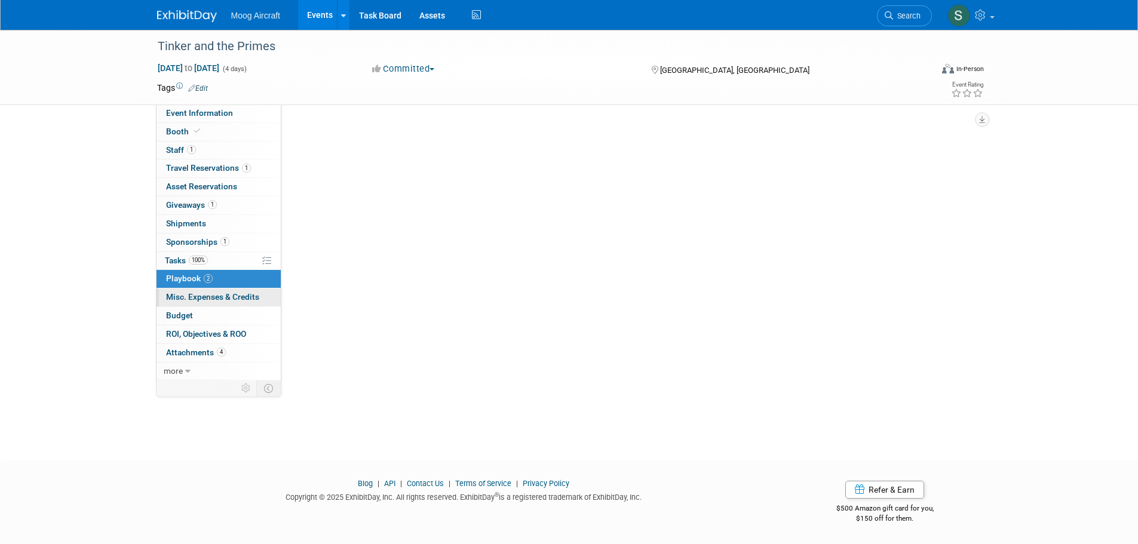
scroll to position [0, 0]
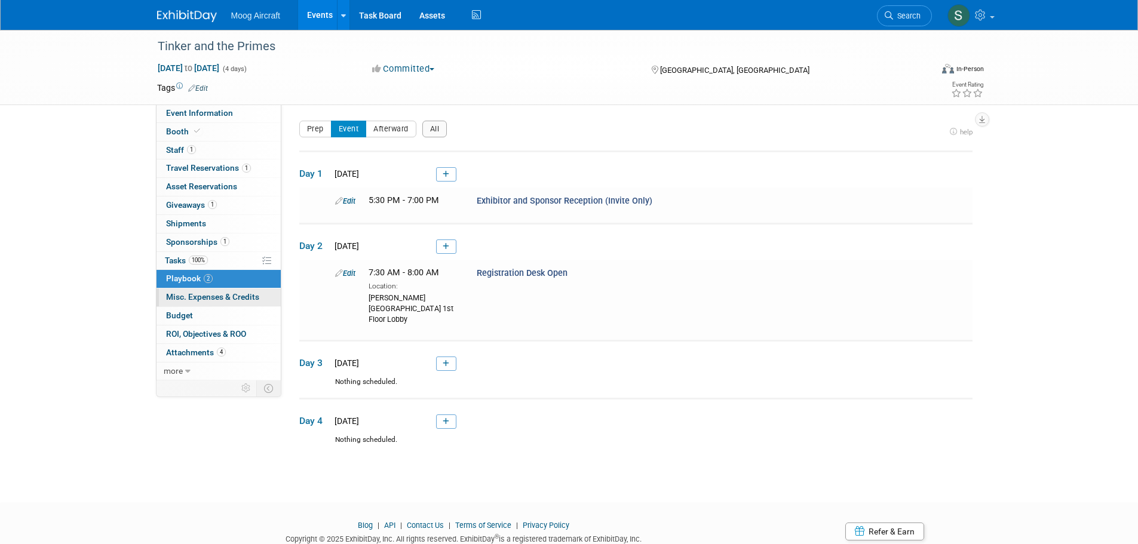
click at [228, 297] on span "Misc. Expenses & Credits 0" at bounding box center [212, 297] width 93 height 10
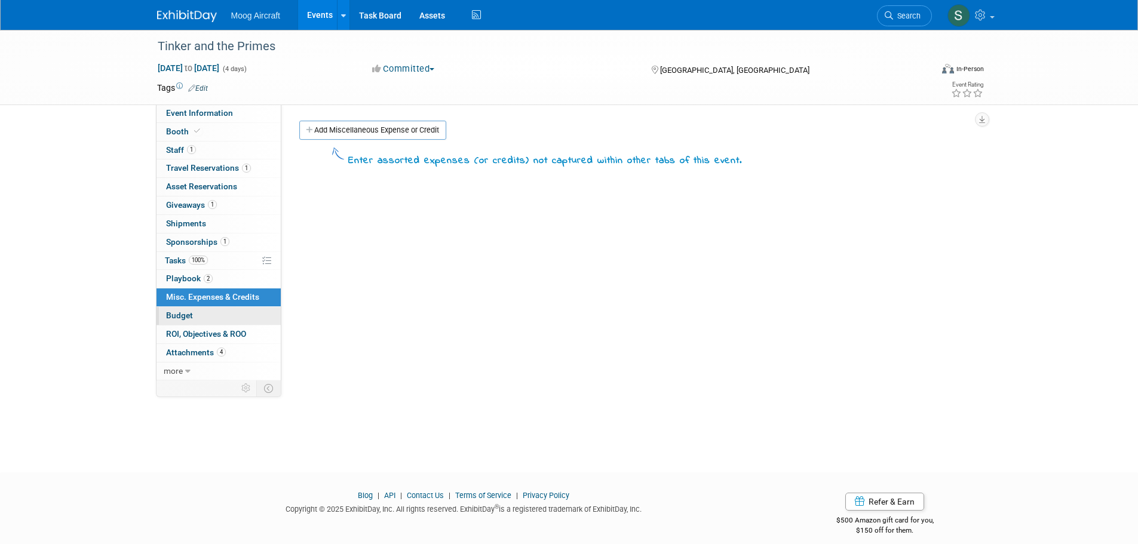
click at [194, 315] on link "Budget" at bounding box center [218, 316] width 124 height 18
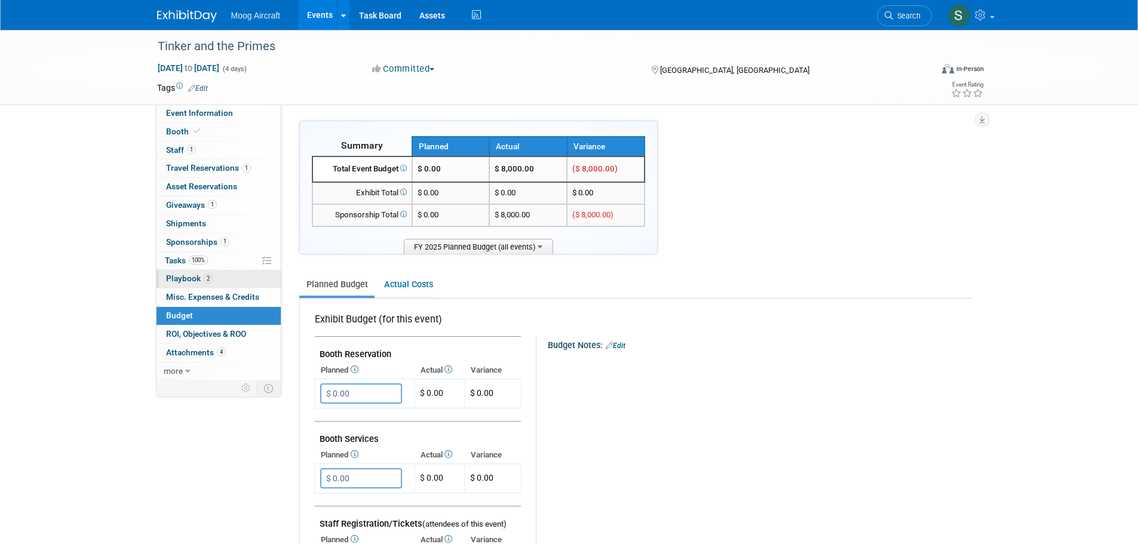
click at [223, 282] on link "2 Playbook 2" at bounding box center [218, 279] width 124 height 18
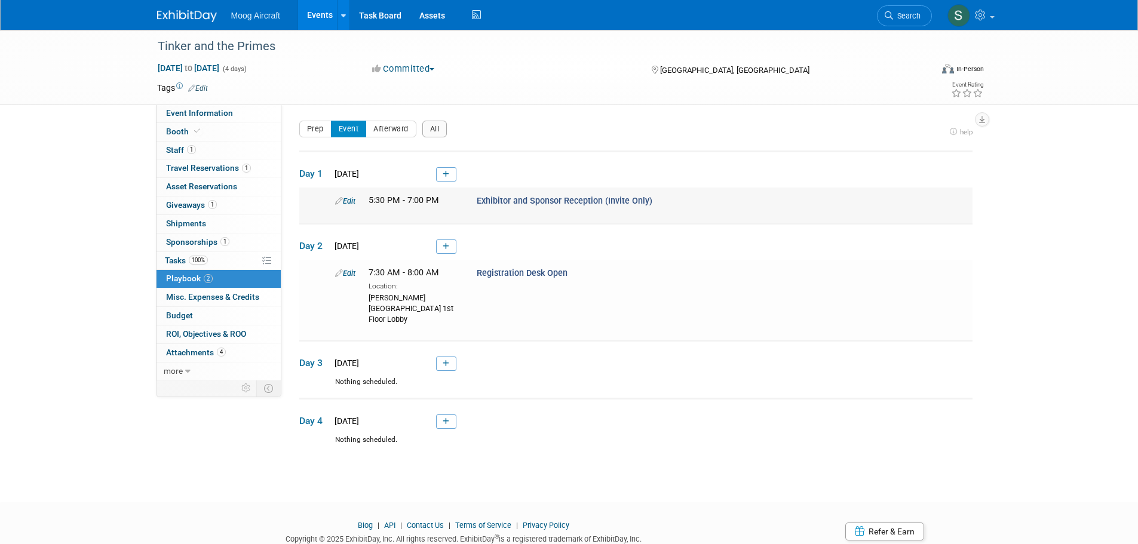
click at [572, 205] on span "Exhibitor and Sponsor Reception (Invite Only)" at bounding box center [565, 201] width 176 height 10
click at [520, 269] on span "Registration Desk Open" at bounding box center [522, 273] width 91 height 10
click at [217, 308] on link "Budget" at bounding box center [218, 316] width 124 height 18
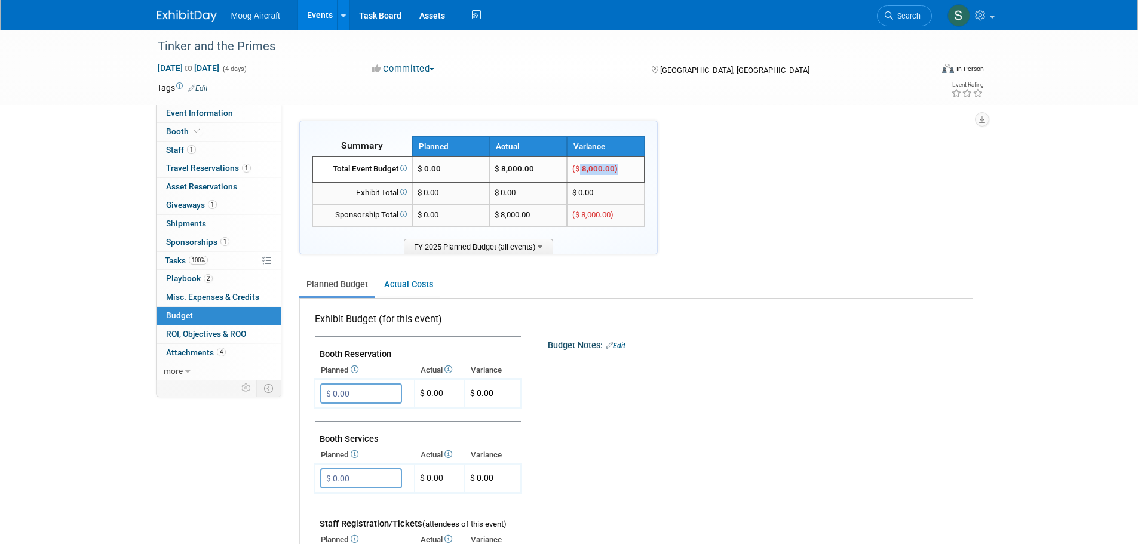
drag, startPoint x: 579, startPoint y: 179, endPoint x: 628, endPoint y: 179, distance: 48.4
click at [628, 179] on td "($ 8,000.00)" at bounding box center [606, 169] width 78 height 26
click at [627, 179] on td "($ 8,000.00)" at bounding box center [606, 169] width 78 height 26
drag, startPoint x: 440, startPoint y: 167, endPoint x: 416, endPoint y: 167, distance: 24.5
click at [416, 167] on td "$ 0.00" at bounding box center [451, 169] width 78 height 26
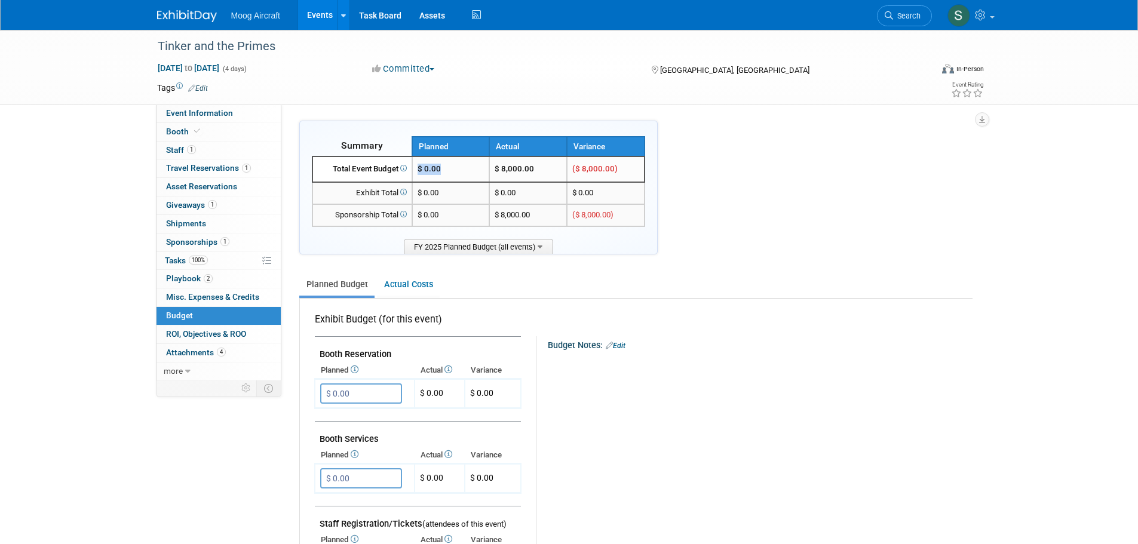
click at [445, 174] on td "$ 0.00" at bounding box center [451, 169] width 78 height 26
click at [199, 354] on span "Attachments 4" at bounding box center [196, 353] width 60 height 10
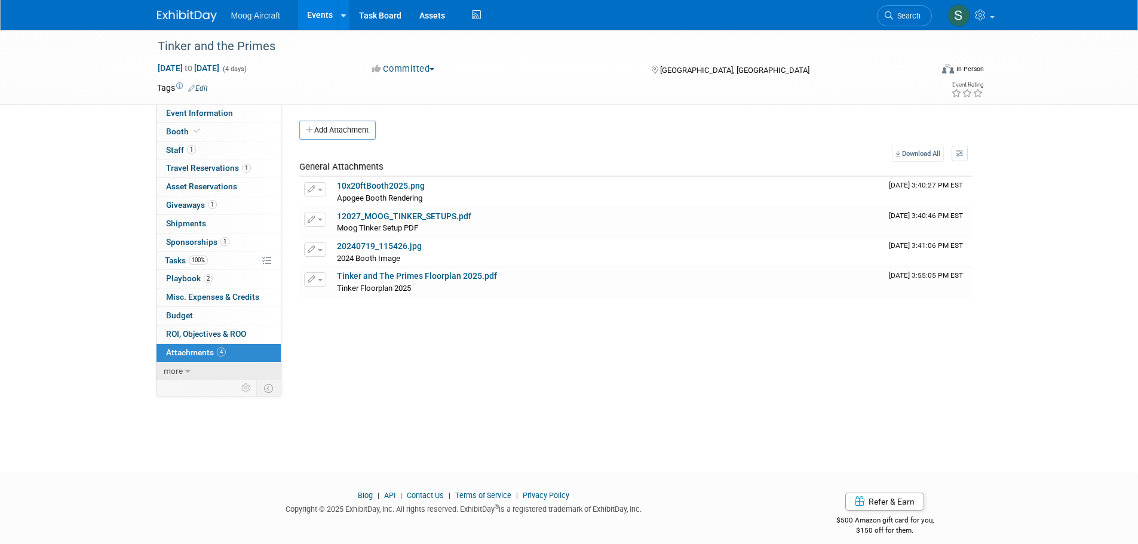
click at [183, 367] on link "more" at bounding box center [218, 371] width 124 height 18
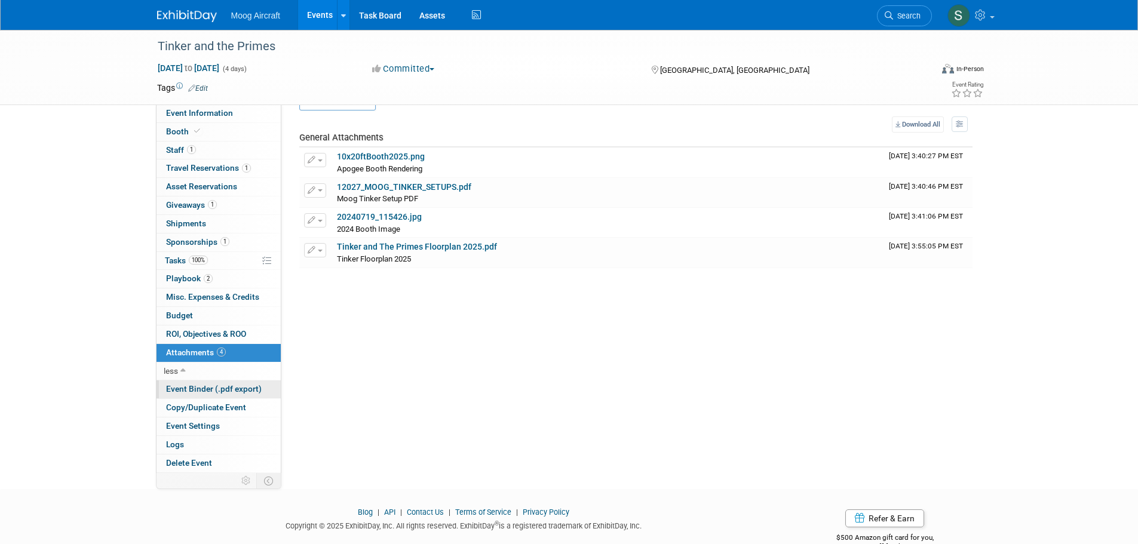
scroll to position [58, 0]
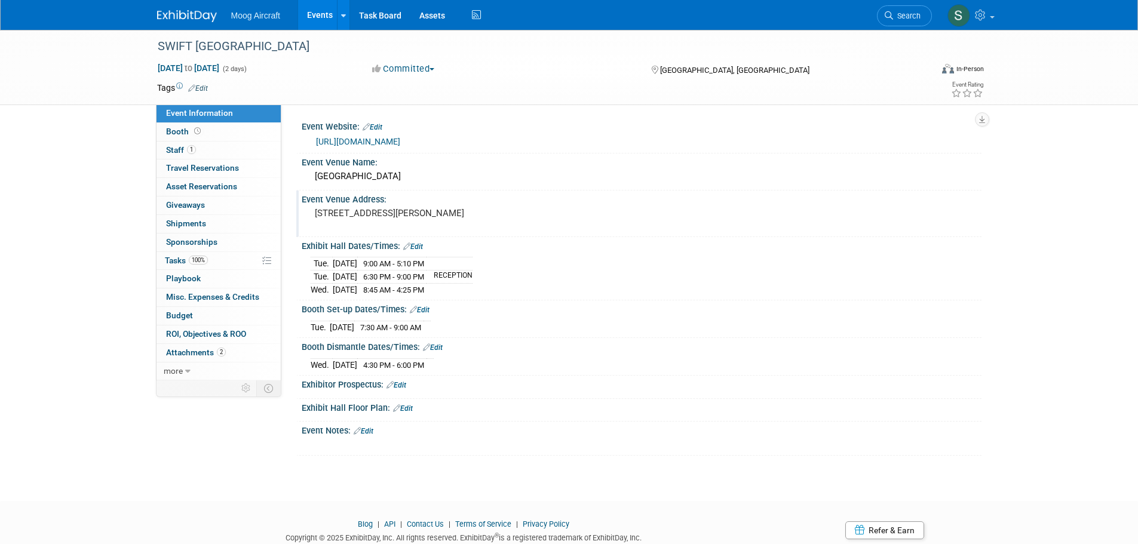
drag, startPoint x: 317, startPoint y: 217, endPoint x: 549, endPoint y: 220, distance: 231.7
click at [549, 220] on div "[STREET_ADDRESS][PERSON_NAME]" at bounding box center [443, 218] width 265 height 27
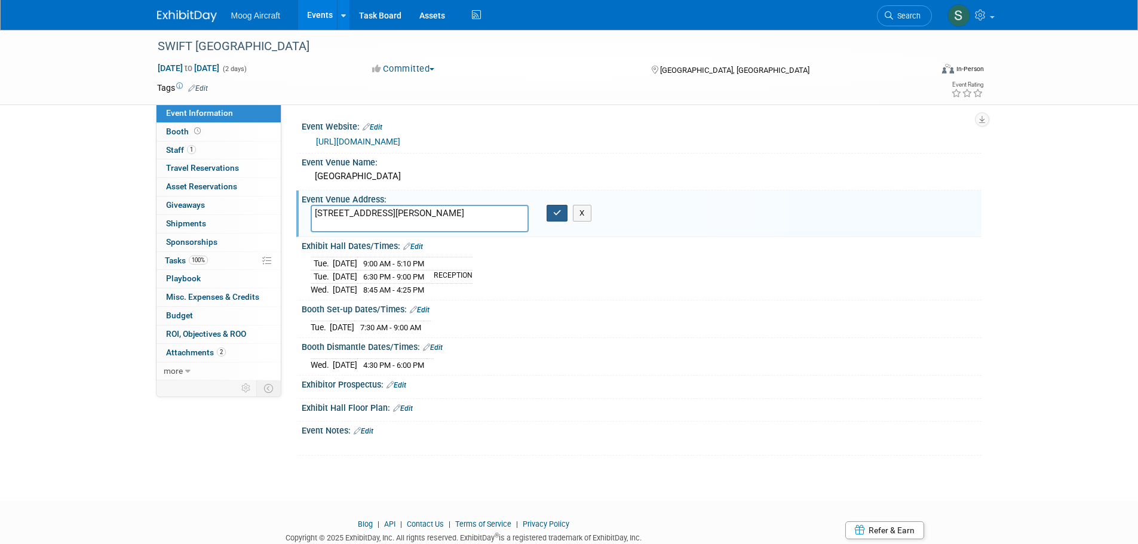
click at [549, 220] on button "button" at bounding box center [556, 213] width 21 height 17
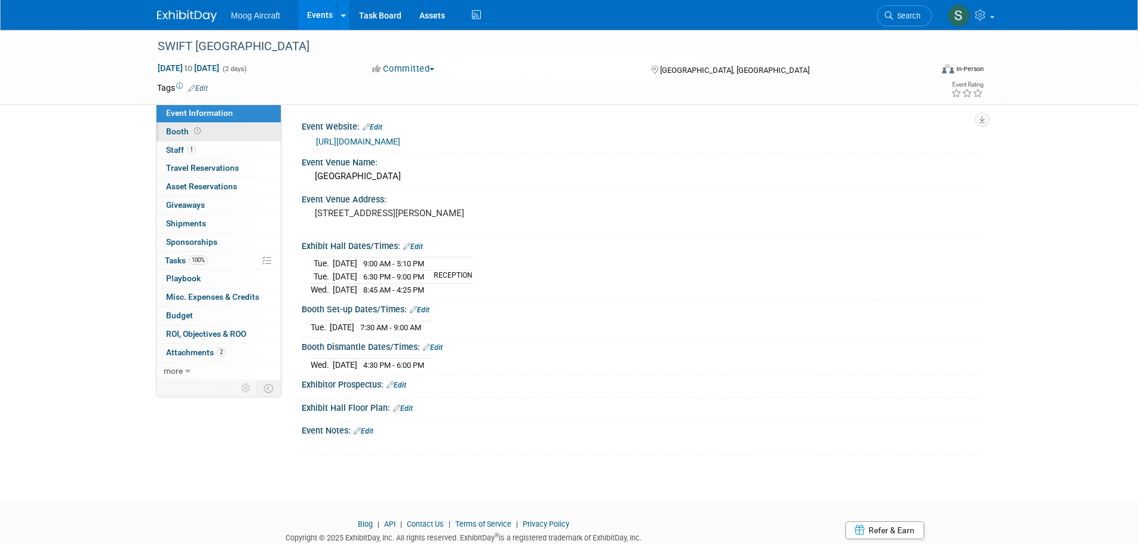
click at [221, 134] on link "Booth" at bounding box center [218, 132] width 124 height 18
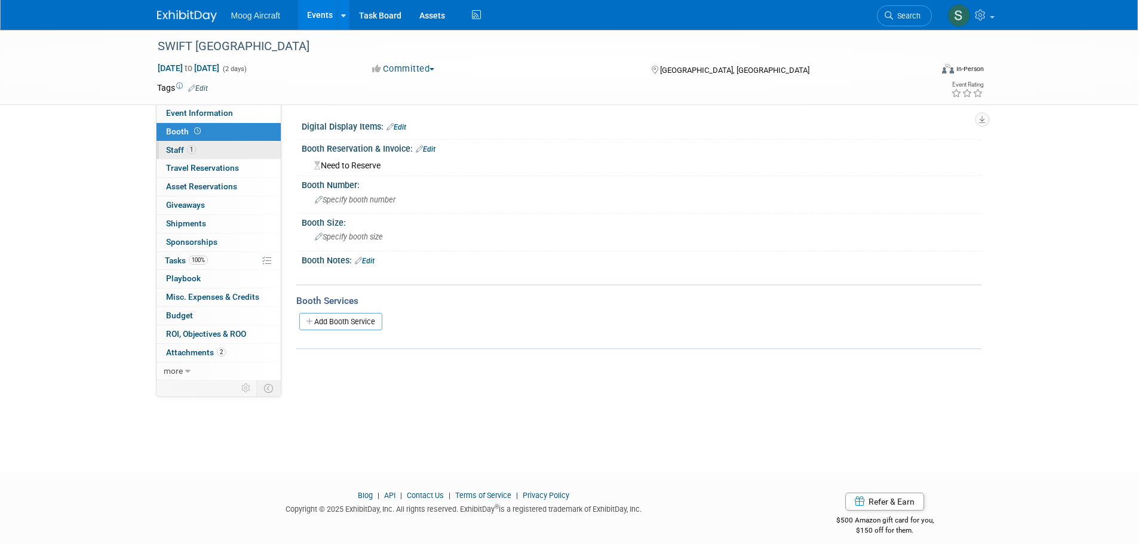
click at [233, 154] on link "1 Staff 1" at bounding box center [218, 151] width 124 height 18
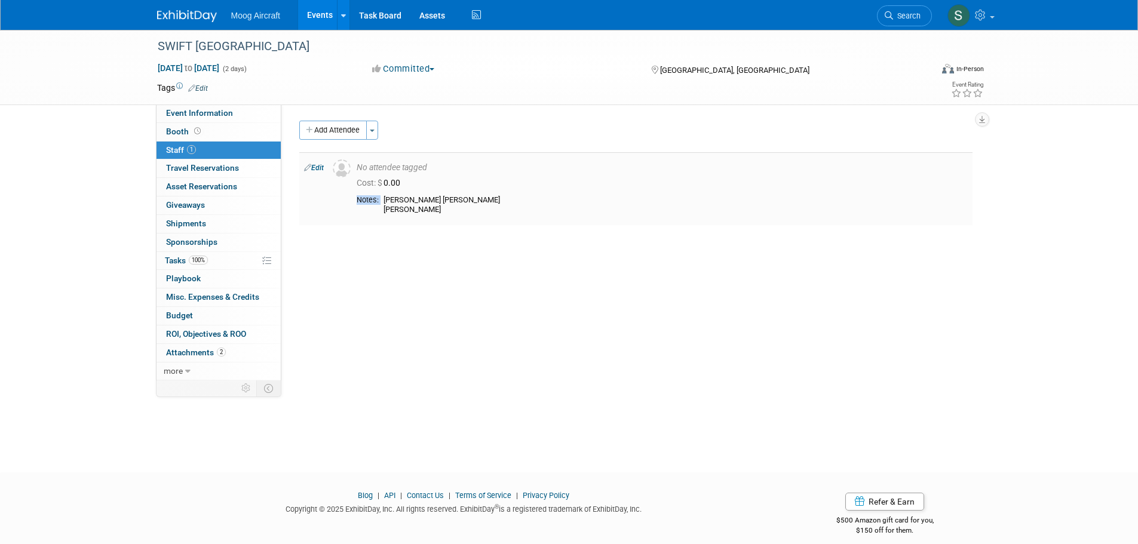
drag, startPoint x: 386, startPoint y: 201, endPoint x: 440, endPoint y: 219, distance: 56.3
click at [440, 219] on td "No attendee tagged Cost: $ 0.00 Melanie Perry" at bounding box center [662, 188] width 620 height 73
click at [437, 210] on div "Simon Gordon Smith Melanie Perry" at bounding box center [675, 205] width 584 height 20
drag, startPoint x: 426, startPoint y: 207, endPoint x: 370, endPoint y: 196, distance: 57.2
click at [388, 196] on div "Simon Gordon Smith Melanie Perry" at bounding box center [675, 205] width 584 height 20
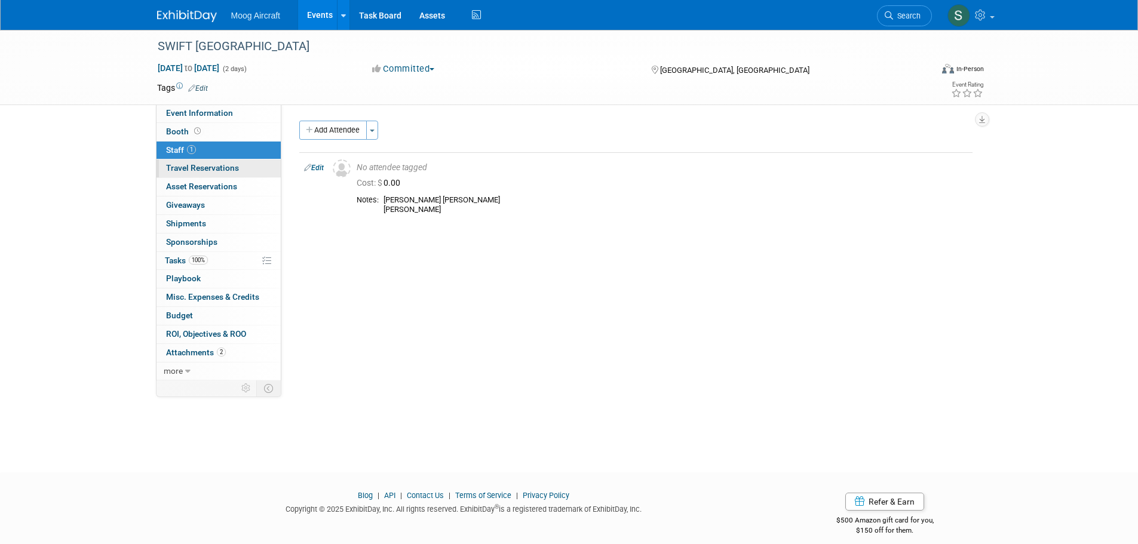
click at [217, 171] on span "Travel Reservations 0" at bounding box center [202, 168] width 73 height 10
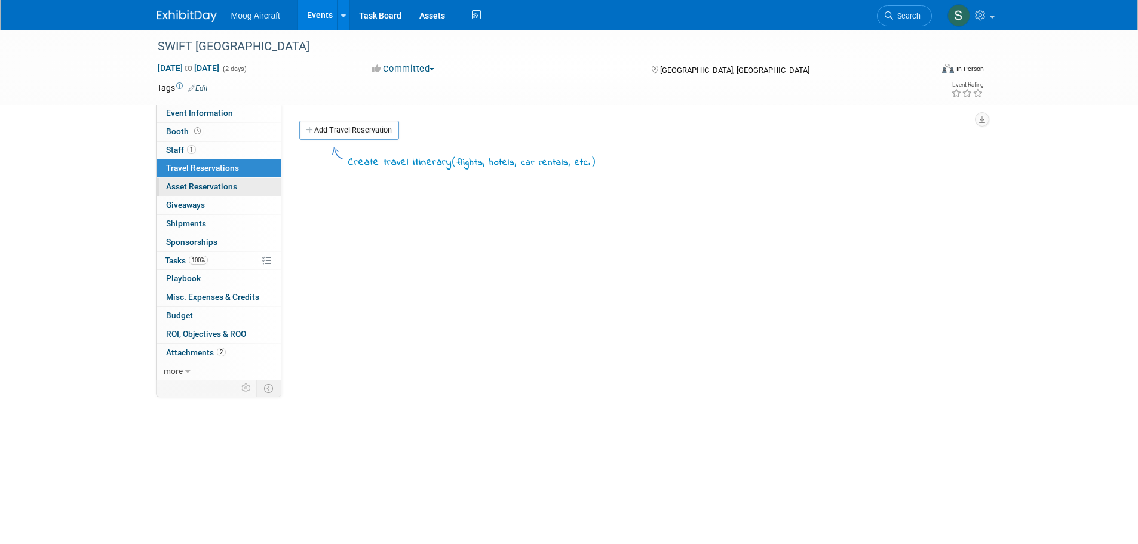
click at [217, 180] on link "0 Asset Reservations 0" at bounding box center [218, 187] width 124 height 18
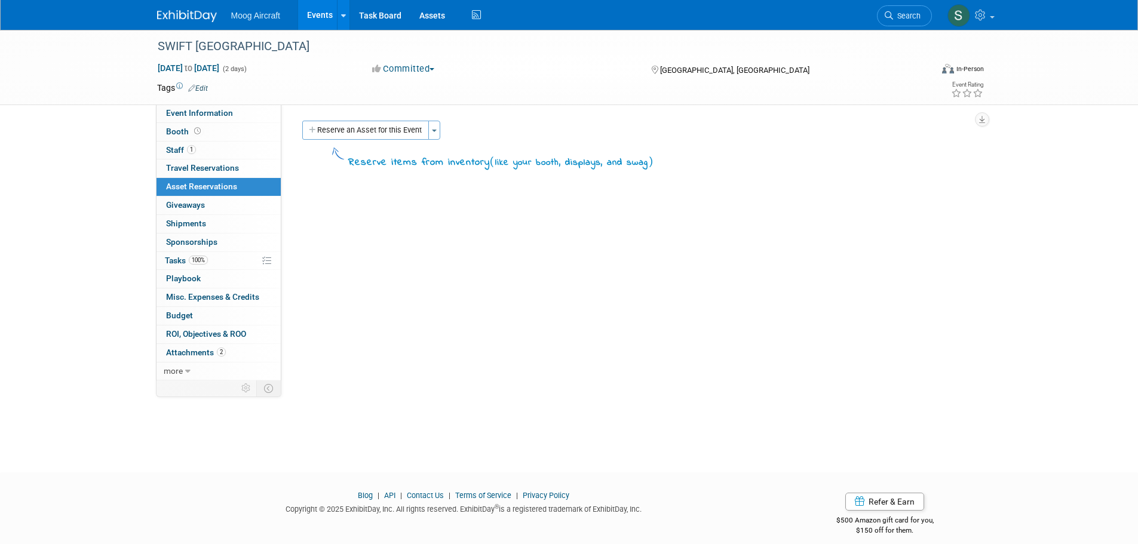
click at [215, 195] on link "0 Asset Reservations 0" at bounding box center [218, 187] width 124 height 18
click at [210, 257] on link "100% Tasks 100%" at bounding box center [218, 261] width 124 height 18
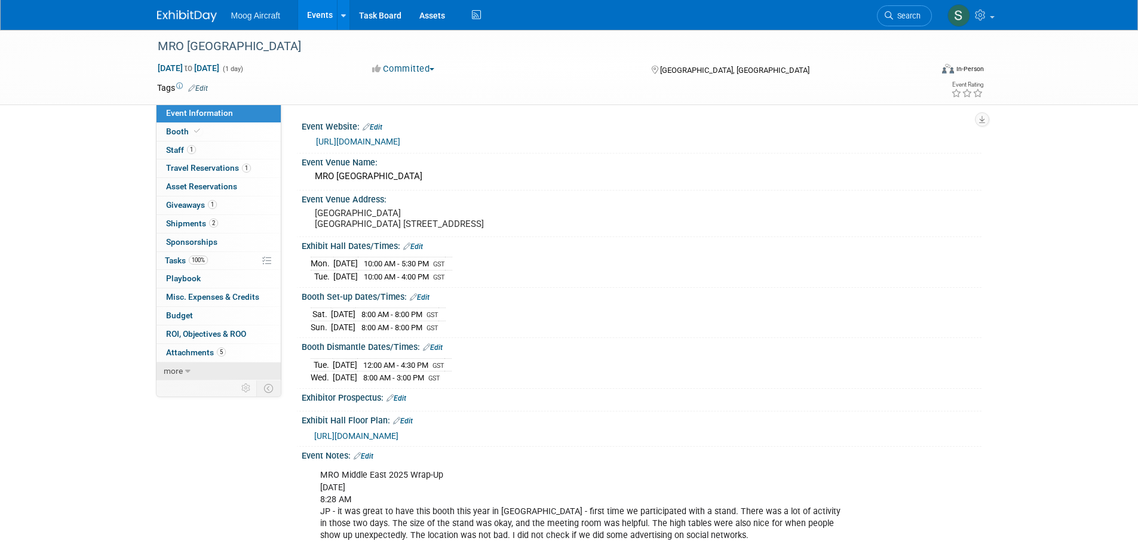
click at [183, 369] on link "more" at bounding box center [218, 371] width 124 height 18
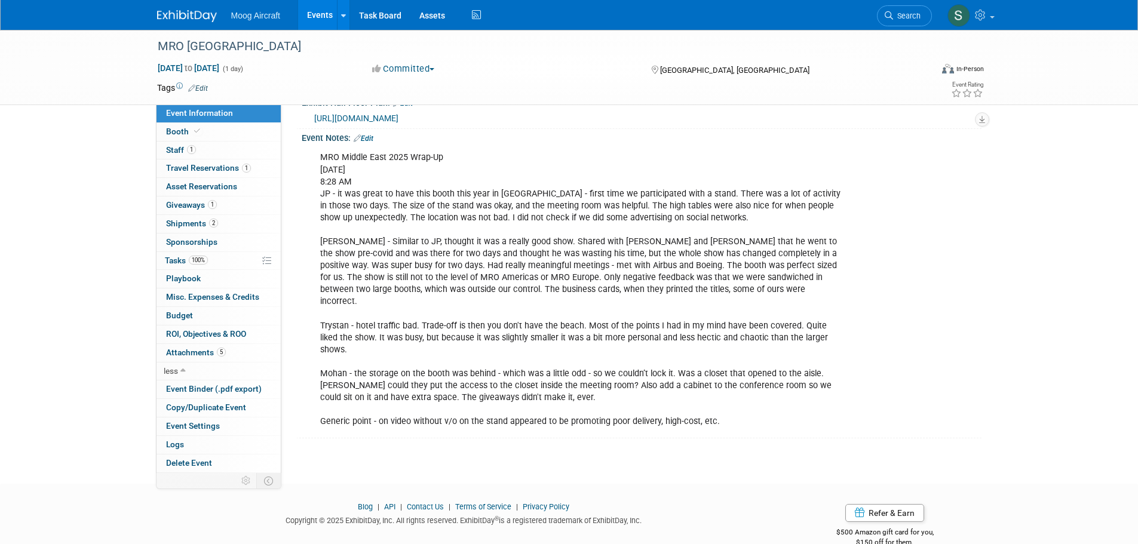
scroll to position [336, 0]
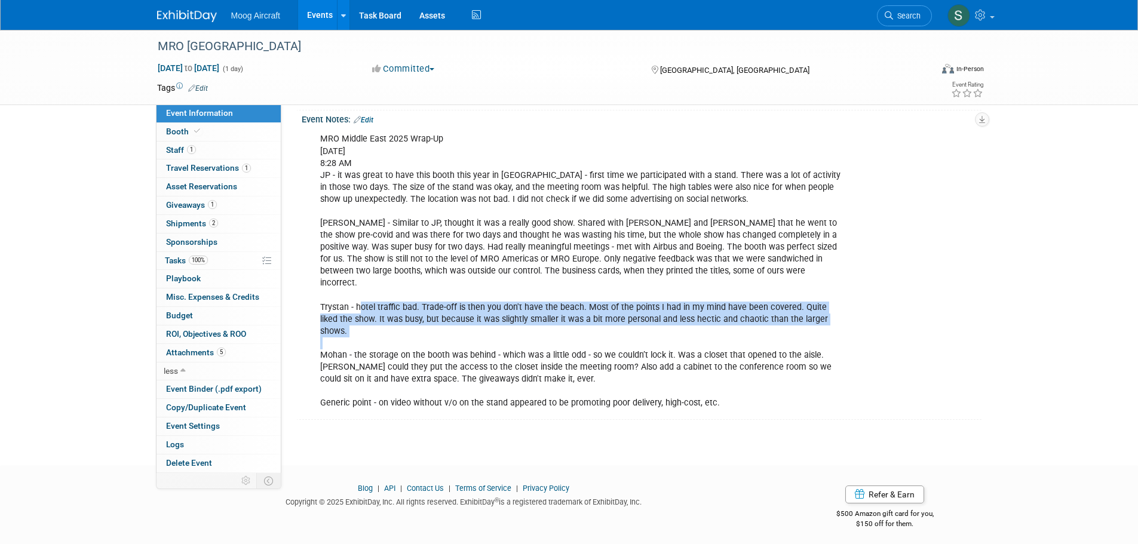
drag, startPoint x: 358, startPoint y: 312, endPoint x: 665, endPoint y: 339, distance: 307.6
click at [665, 339] on div "MRO Middle East 2025 Wrap-Up [DATE] 8:28 AM JP - it was great to have this boot…" at bounding box center [581, 271] width 538 height 288
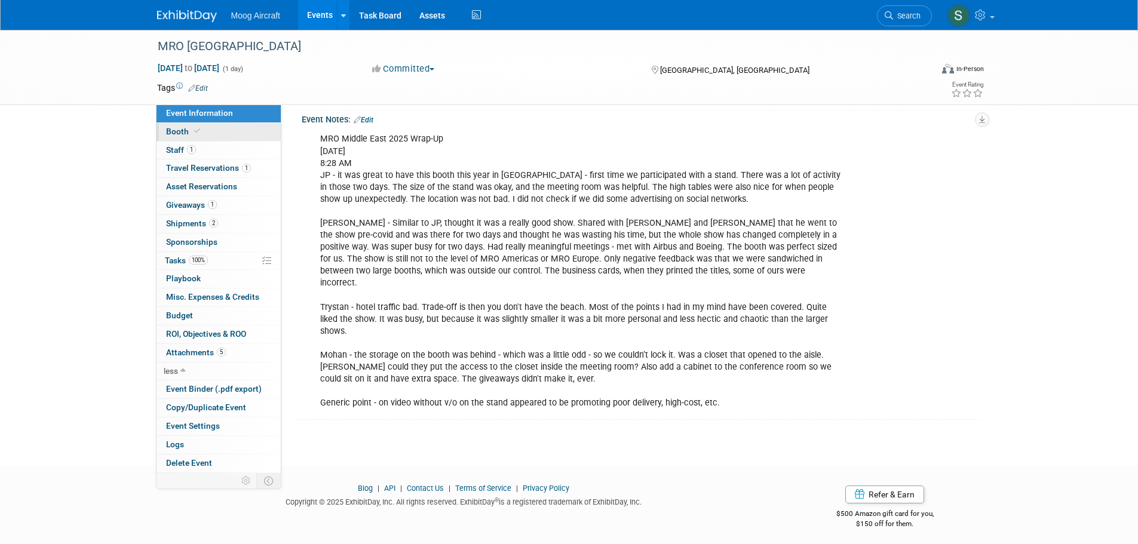
click at [216, 129] on link "Booth" at bounding box center [218, 132] width 124 height 18
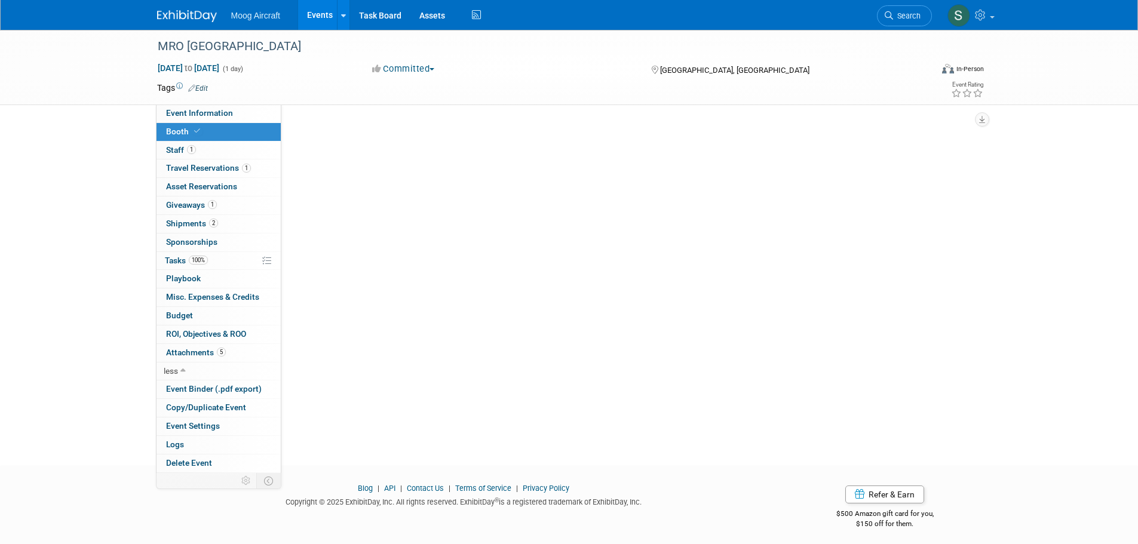
scroll to position [0, 0]
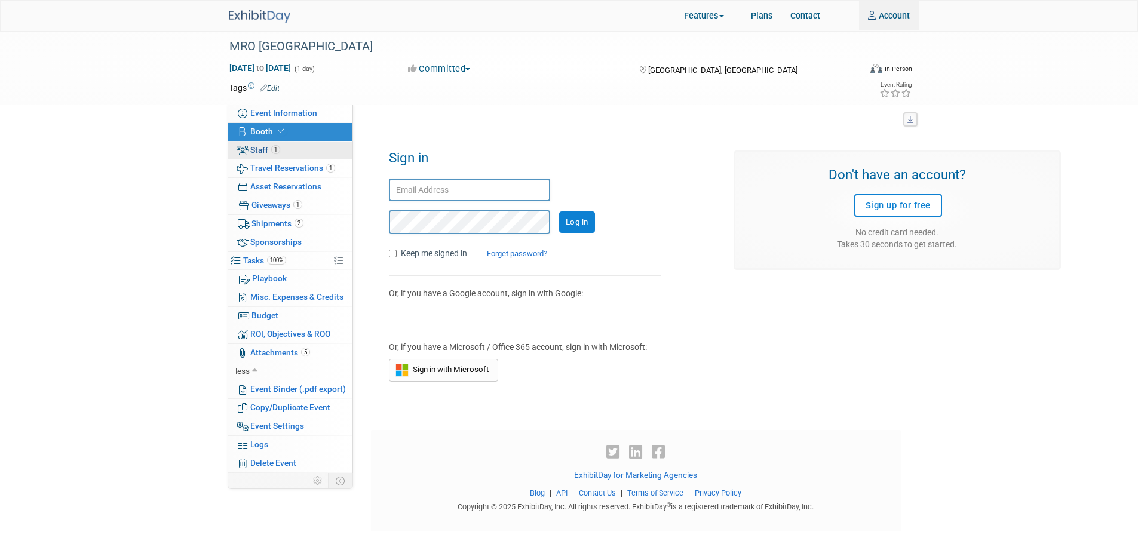
click at [302, 153] on link "1 Staff 1" at bounding box center [290, 151] width 124 height 18
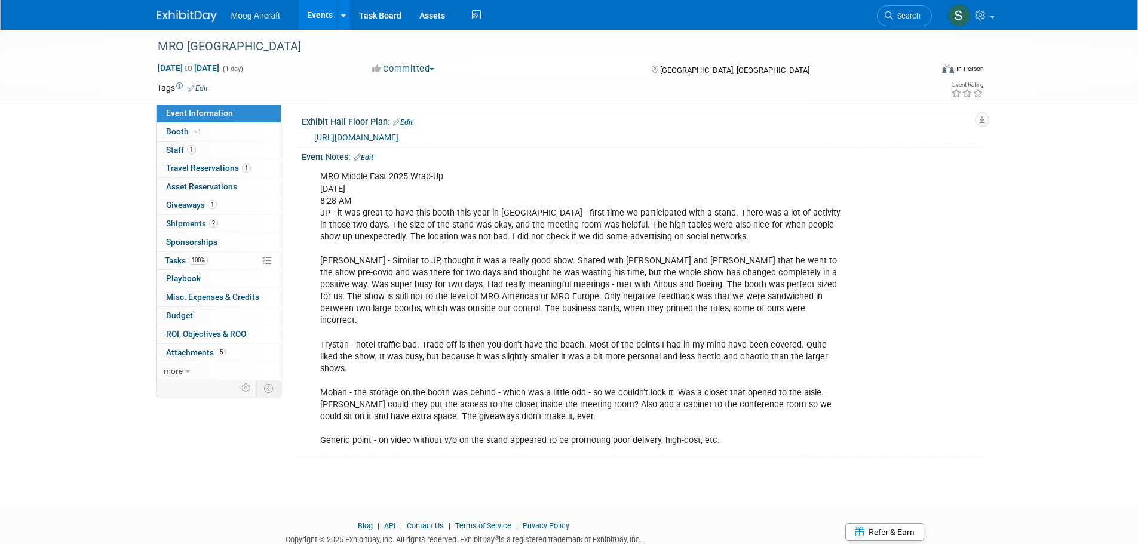
click at [185, 15] on img at bounding box center [187, 16] width 60 height 12
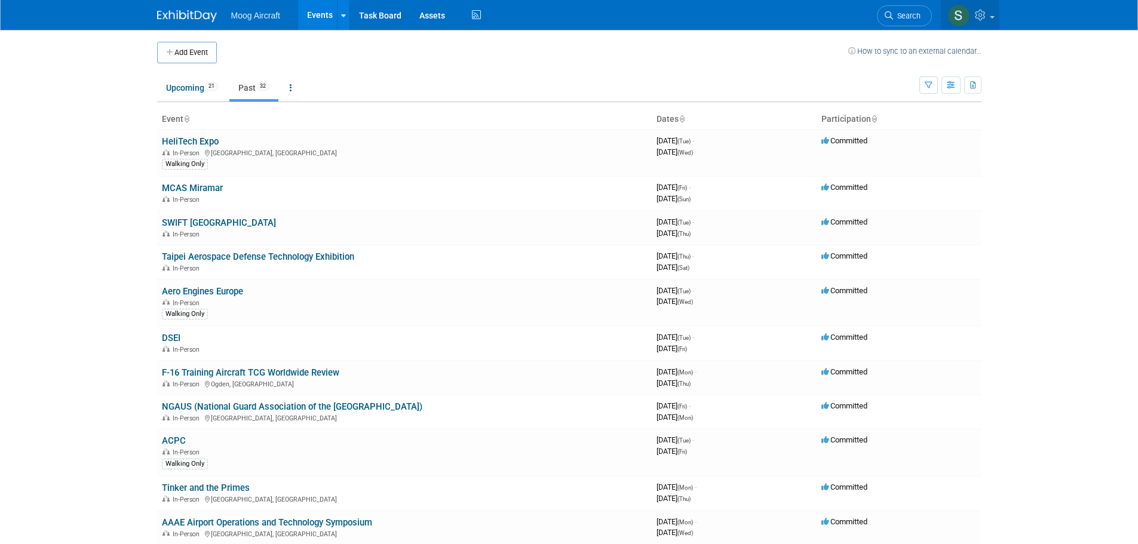
click at [963, 14] on img at bounding box center [958, 15] width 23 height 23
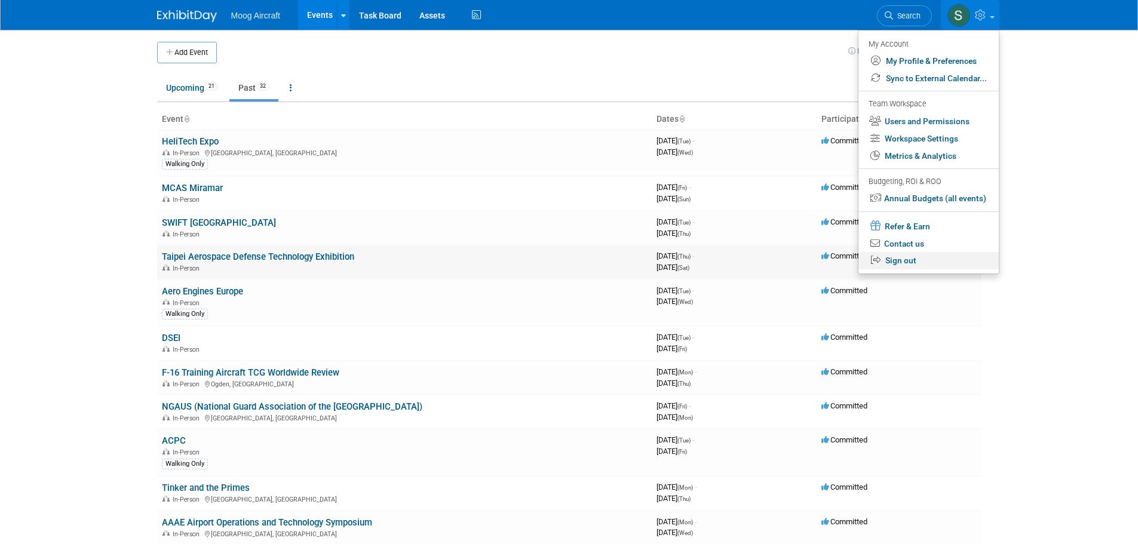
drag, startPoint x: 928, startPoint y: 256, endPoint x: 922, endPoint y: 257, distance: 6.1
click at [927, 257] on link "Sign out" at bounding box center [928, 260] width 140 height 17
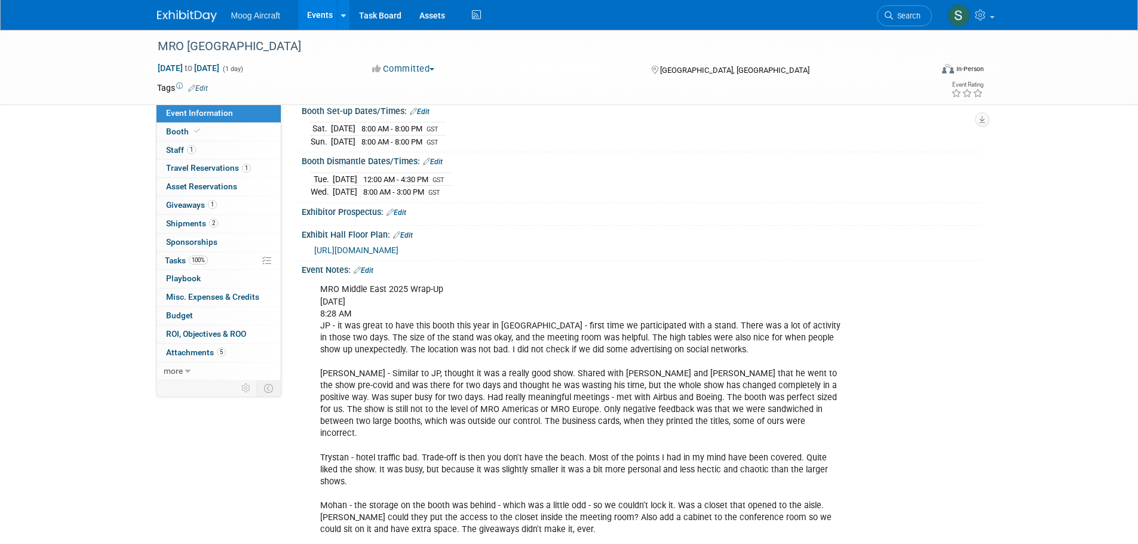
scroll to position [299, 0]
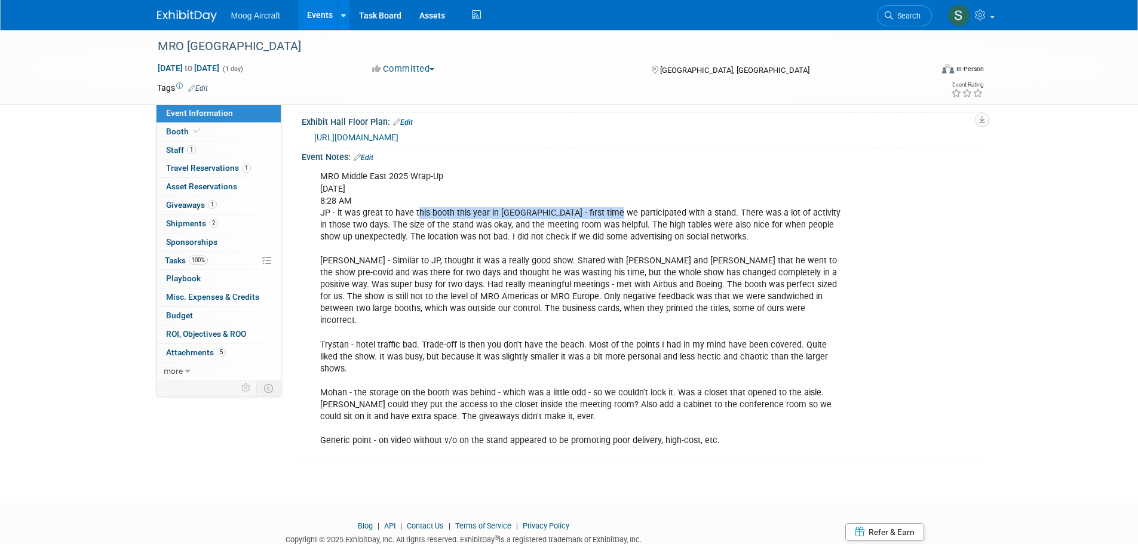
drag, startPoint x: 417, startPoint y: 236, endPoint x: 603, endPoint y: 237, distance: 185.7
click at [603, 237] on div "MRO Middle East 2025 Wrap-Up [DATE] 8:28 AM JP - it was great to have this boot…" at bounding box center [581, 309] width 538 height 288
click at [217, 136] on link "Booth" at bounding box center [218, 132] width 124 height 18
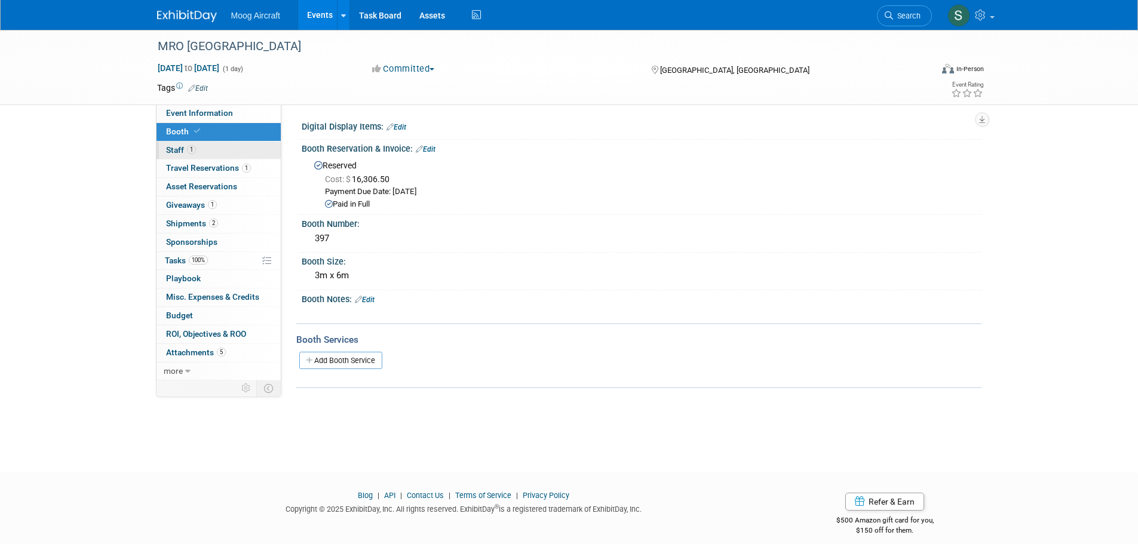
click at [208, 149] on link "1 Staff 1" at bounding box center [218, 151] width 124 height 18
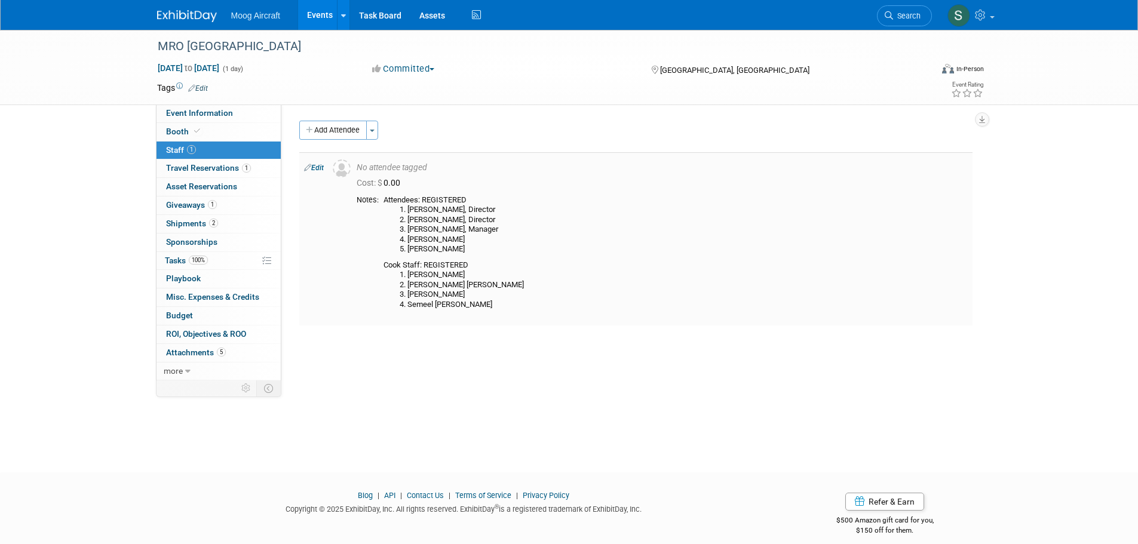
drag, startPoint x: 395, startPoint y: 210, endPoint x: 511, endPoint y: 251, distance: 122.4
click at [511, 251] on ol "[PERSON_NAME], Director [PERSON_NAME], Director [PERSON_NAME], Manager [PERSON_…" at bounding box center [675, 230] width 584 height 50
click at [511, 251] on li "[PERSON_NAME]" at bounding box center [687, 249] width 560 height 10
click at [480, 249] on li "[PERSON_NAME]" at bounding box center [687, 249] width 560 height 10
drag, startPoint x: 470, startPoint y: 239, endPoint x: 367, endPoint y: 239, distance: 103.3
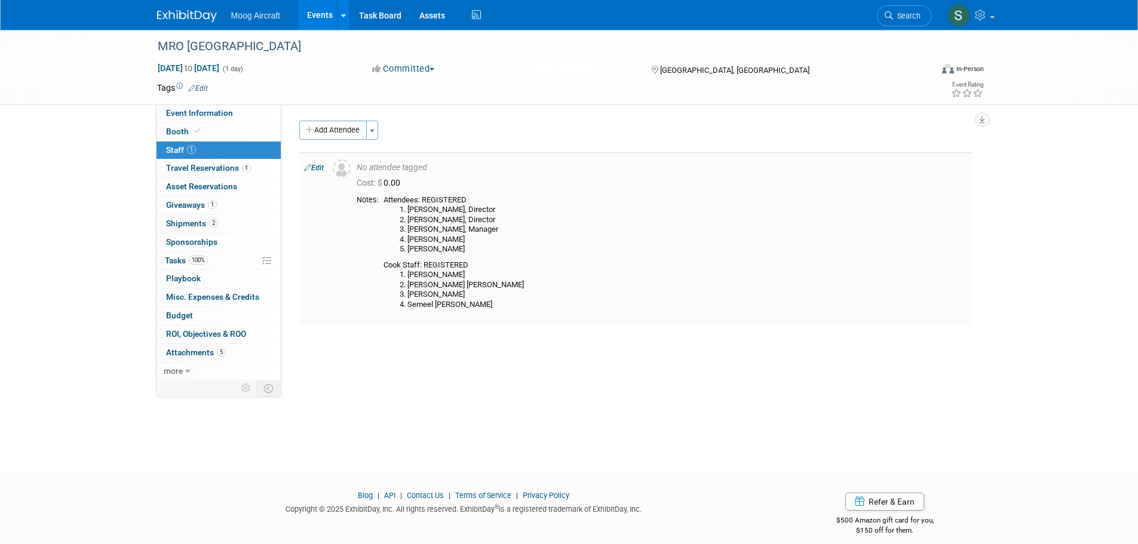
click at [395, 239] on ol "[PERSON_NAME], Director [PERSON_NAME], Director [PERSON_NAME], Manager [PERSON_…" at bounding box center [675, 230] width 584 height 50
click at [334, 299] on td at bounding box center [340, 238] width 24 height 173
click at [218, 171] on span "Travel Reservations 1" at bounding box center [208, 168] width 85 height 10
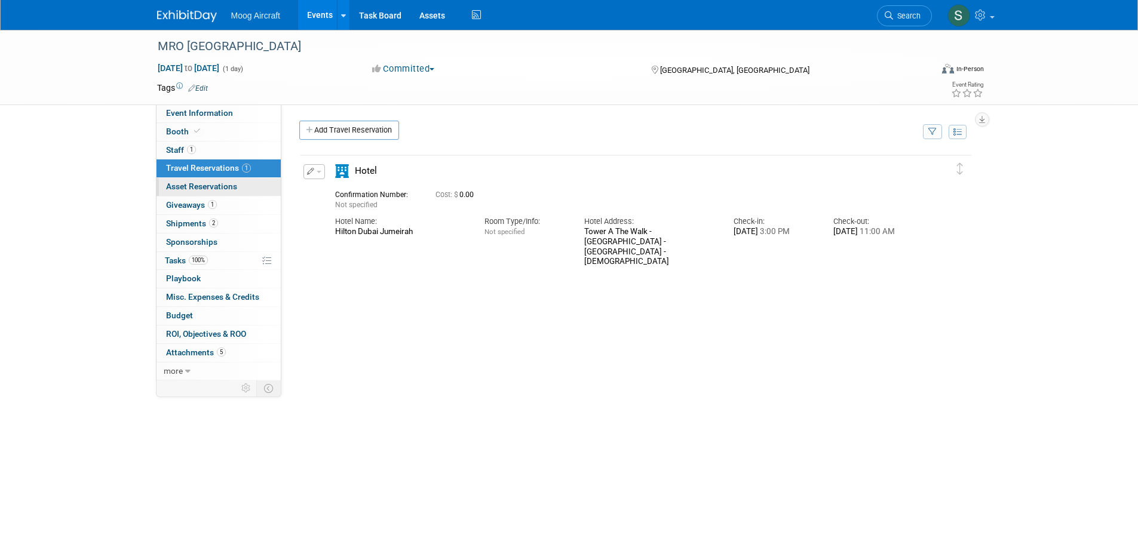
click at [225, 185] on span "Asset Reservations 0" at bounding box center [201, 187] width 71 height 10
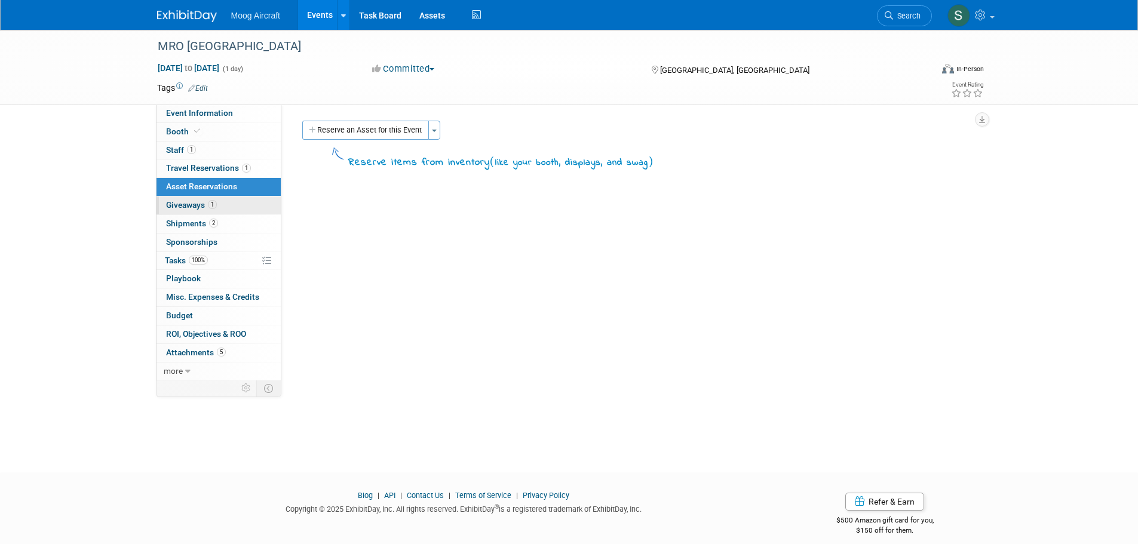
click at [214, 205] on span "1" at bounding box center [212, 204] width 9 height 9
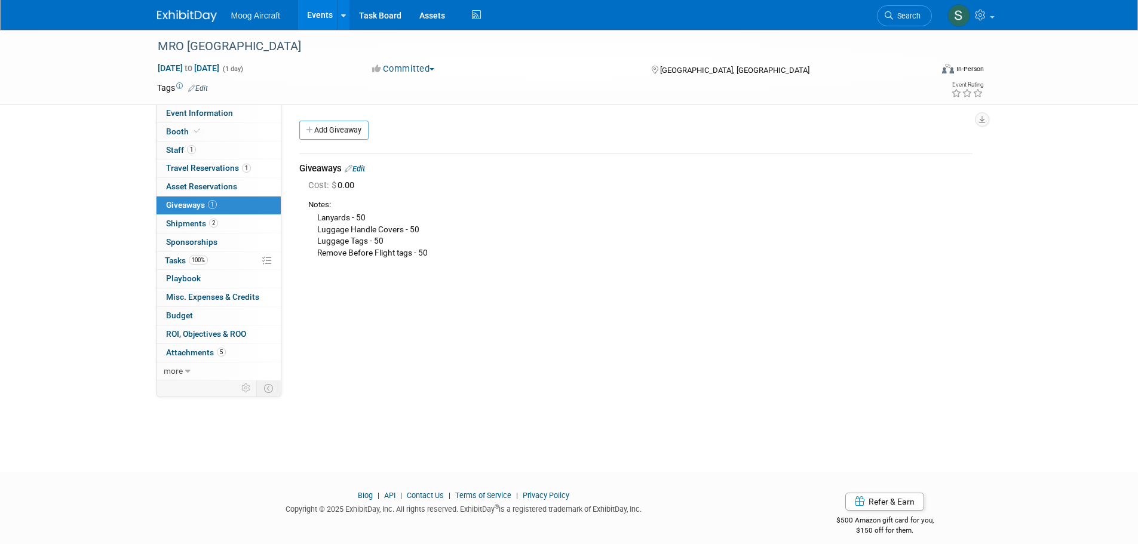
drag, startPoint x: 420, startPoint y: 257, endPoint x: 311, endPoint y: 220, distance: 115.2
click at [311, 220] on td "Giveaways Edit Cost: $ 0.00 Luggage Handle Covers - 50" at bounding box center [635, 211] width 673 height 117
click at [311, 220] on div "Lanyards - 50 Luggage Handle Covers - 50 Luggage Tags - 50 Remove Before Flight…" at bounding box center [640, 235] width 664 height 48
click at [239, 221] on link "2 Shipments 2" at bounding box center [218, 224] width 124 height 18
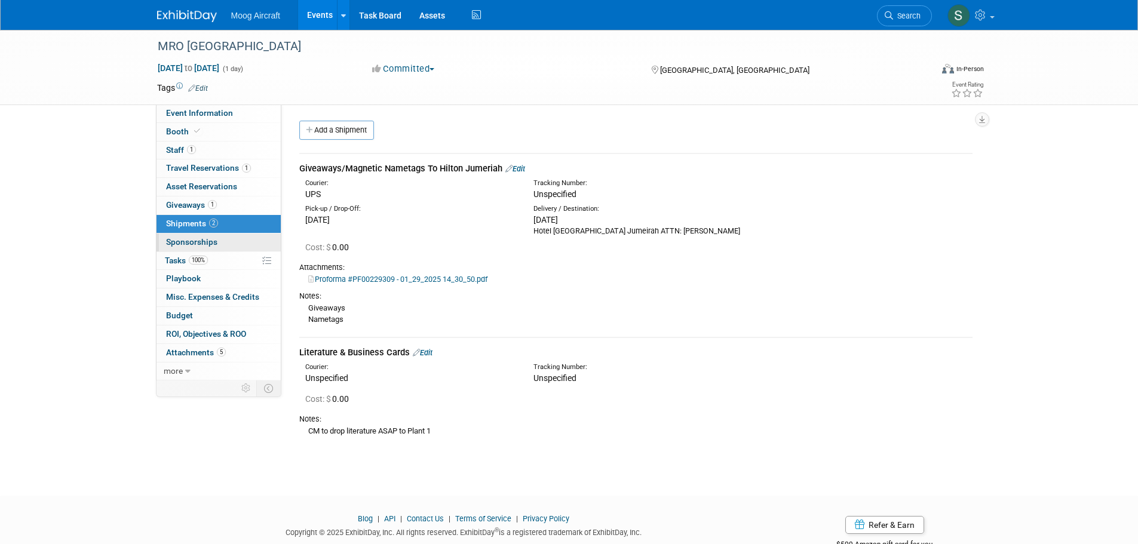
click at [211, 247] on link "0 Sponsorships 0" at bounding box center [218, 242] width 124 height 18
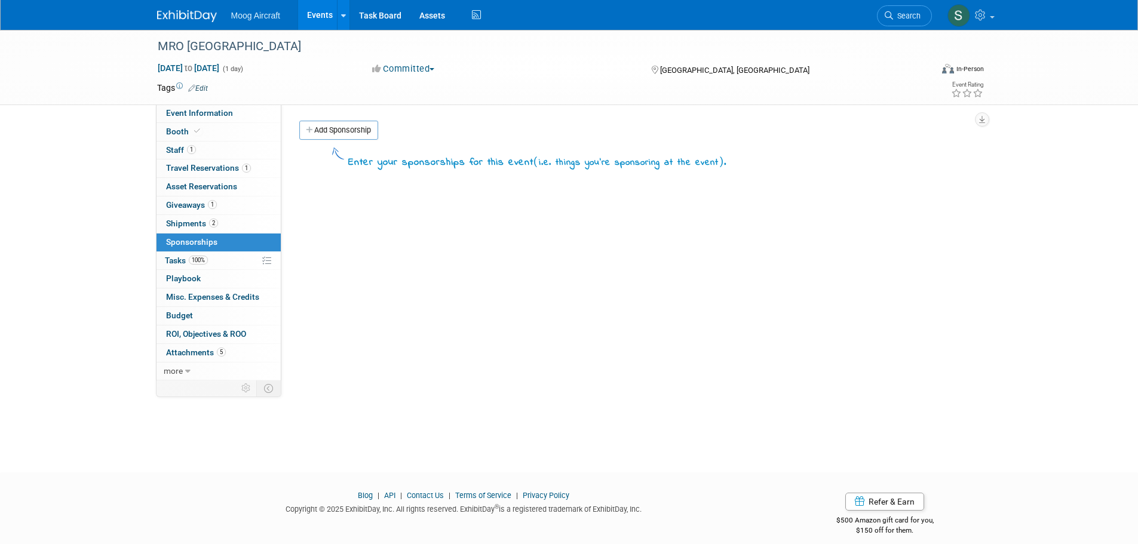
click at [205, 262] on span "100%" at bounding box center [198, 260] width 19 height 9
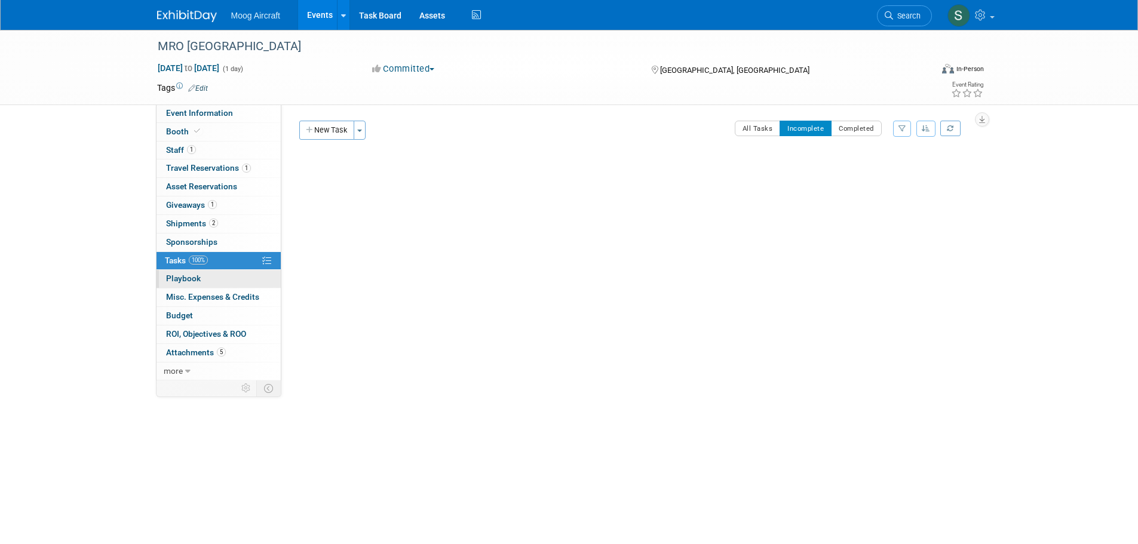
click at [199, 285] on link "0 Playbook 0" at bounding box center [218, 279] width 124 height 18
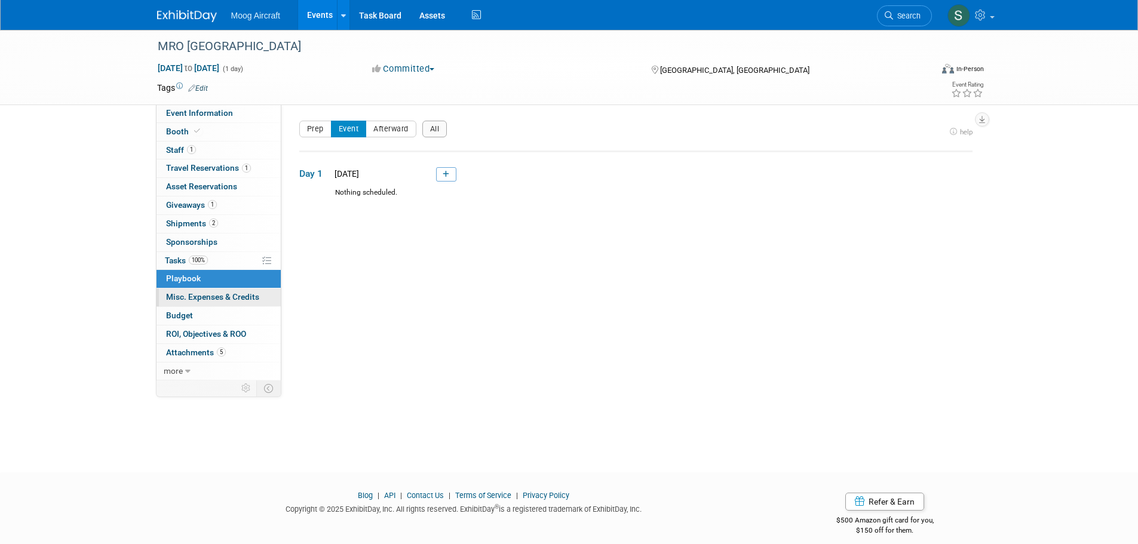
click at [199, 297] on span "Misc. Expenses & Credits 0" at bounding box center [212, 297] width 93 height 10
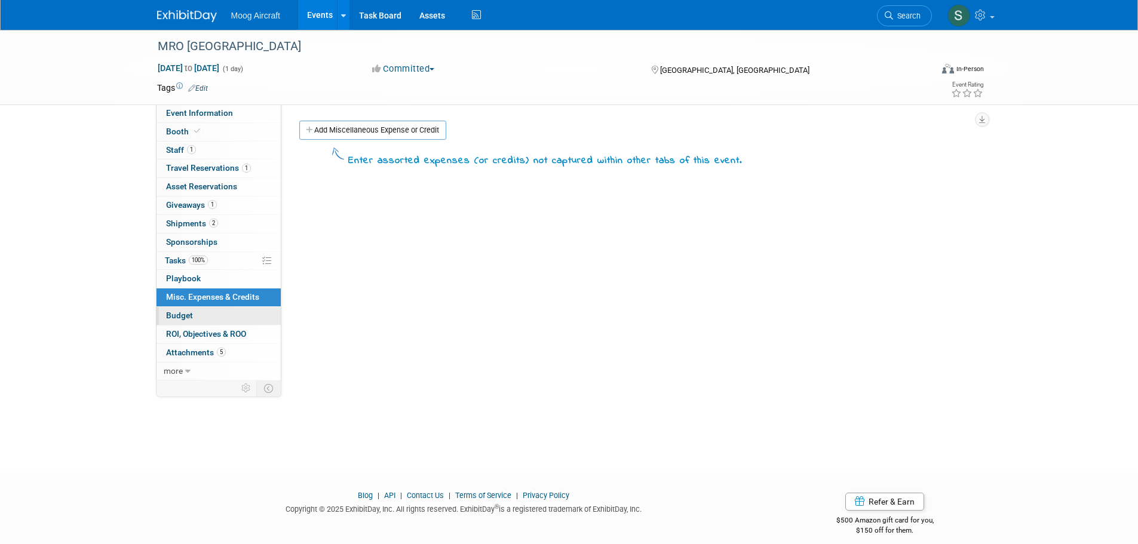
click at [222, 320] on link "Budget" at bounding box center [218, 316] width 124 height 18
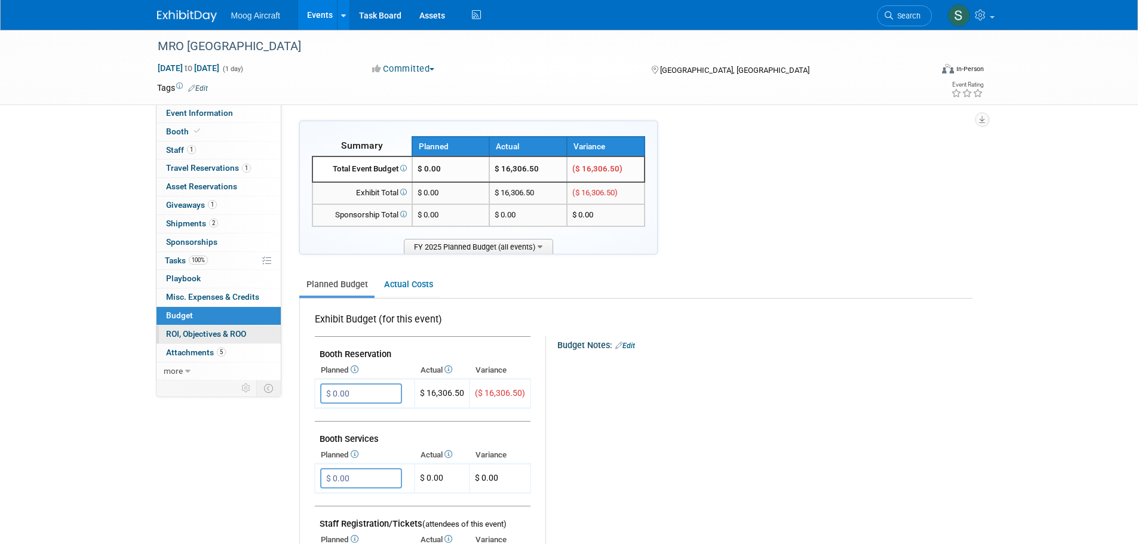
click at [213, 334] on span "ROI, Objectives & ROO 0" at bounding box center [206, 334] width 80 height 10
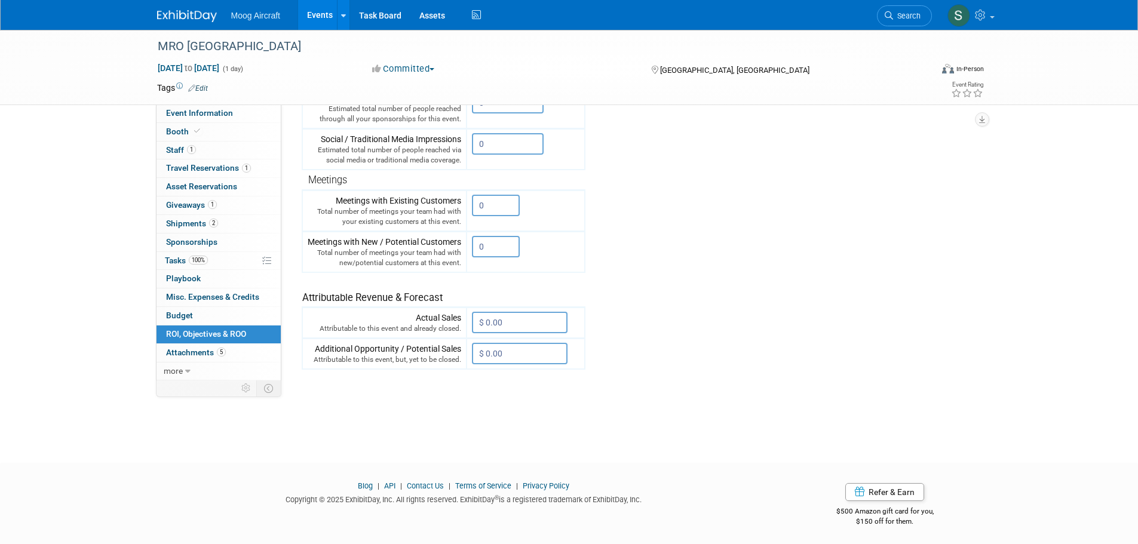
scroll to position [291, 0]
click at [177, 367] on span "more" at bounding box center [173, 371] width 19 height 10
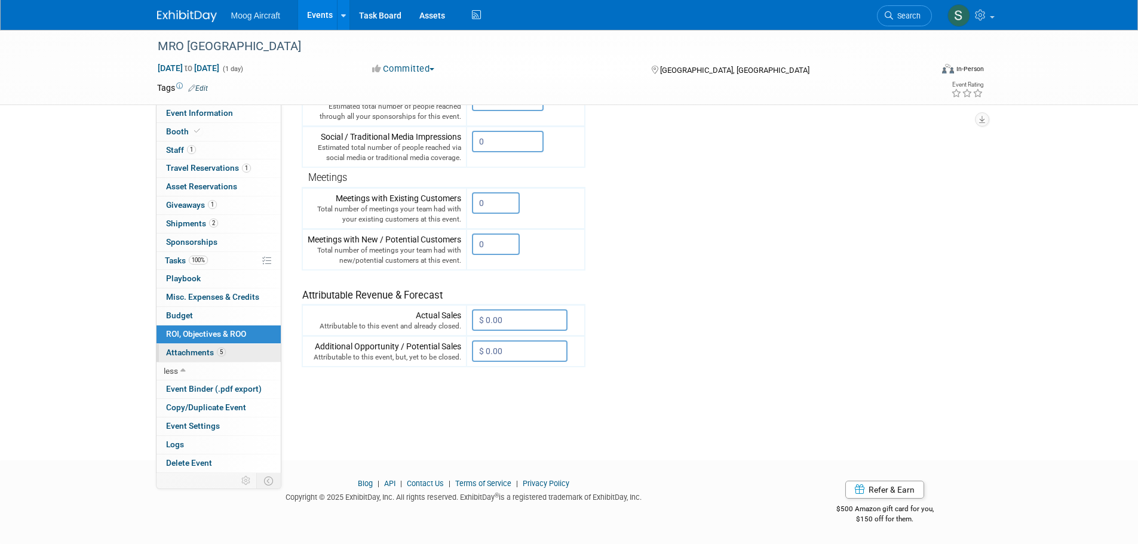
click at [216, 357] on span "Attachments 5" at bounding box center [196, 353] width 60 height 10
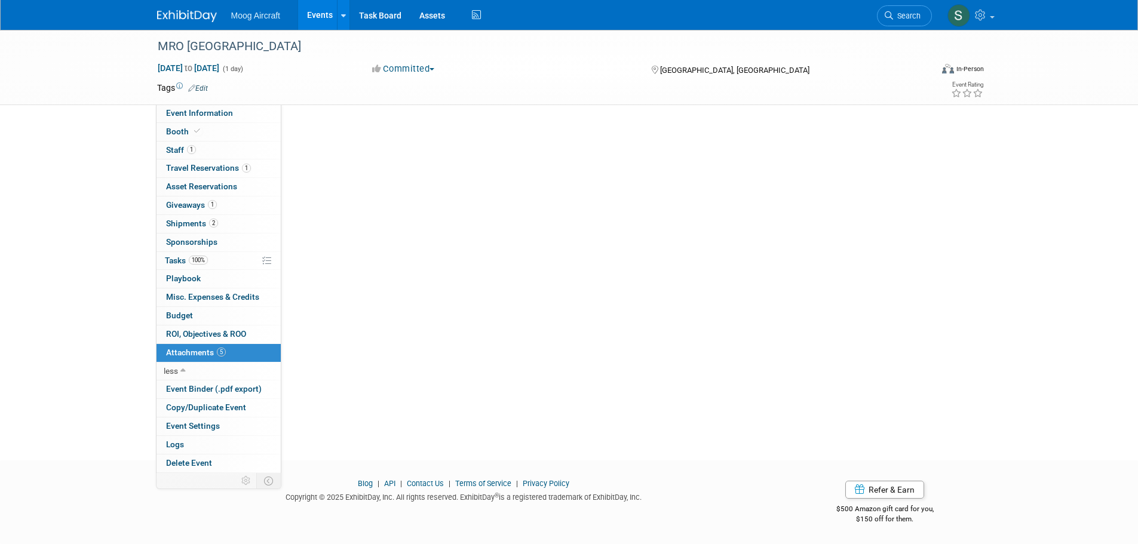
scroll to position [0, 0]
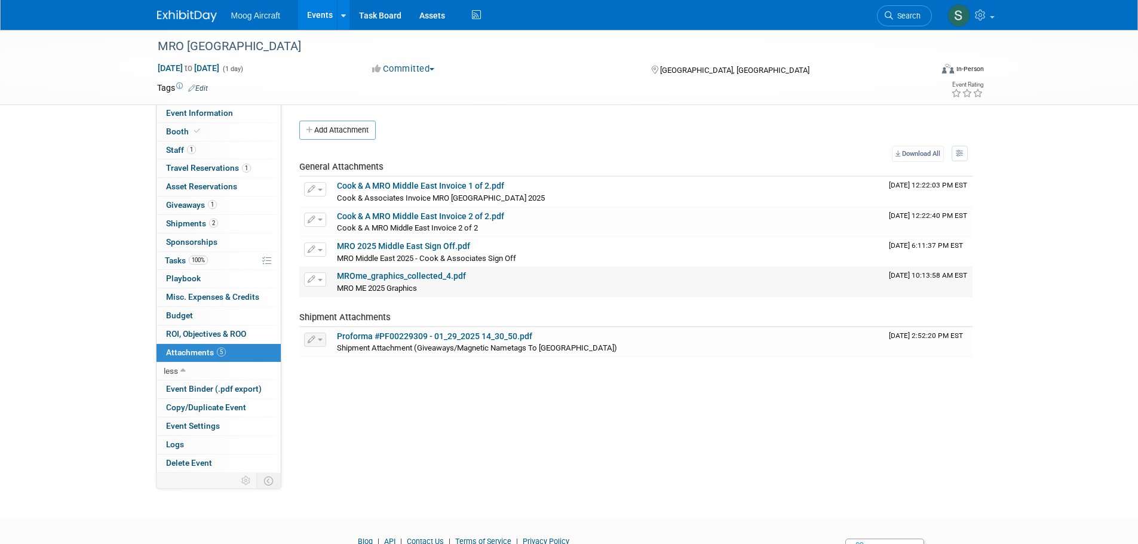
click at [383, 283] on div "MRO ME 2025 Graphics MRO ME 2025 Graphics X" at bounding box center [608, 288] width 542 height 12
click at [193, 386] on span "Event Binder (.pdf export)" at bounding box center [214, 389] width 96 height 10
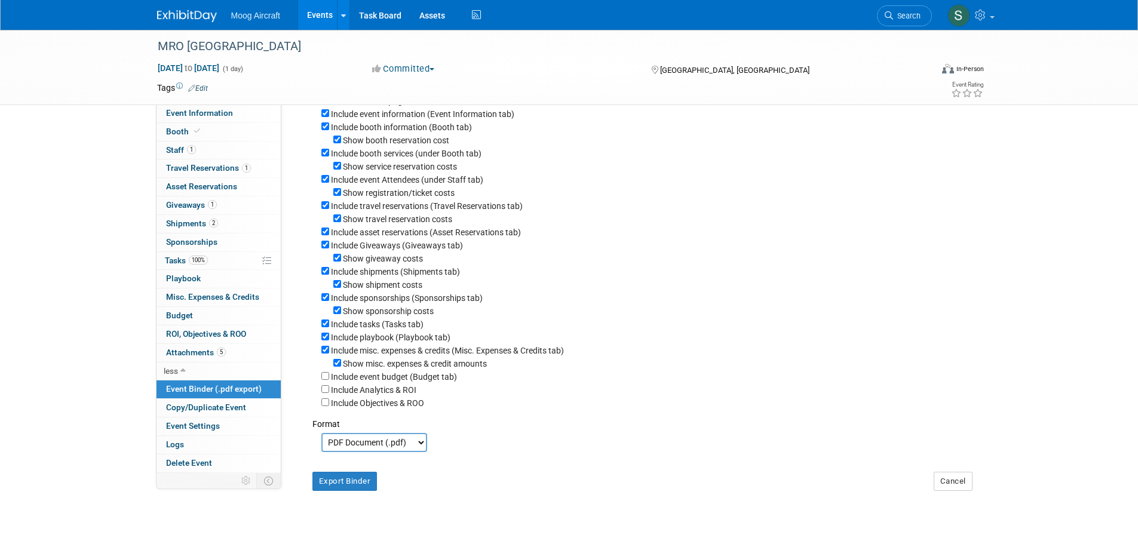
scroll to position [164, 0]
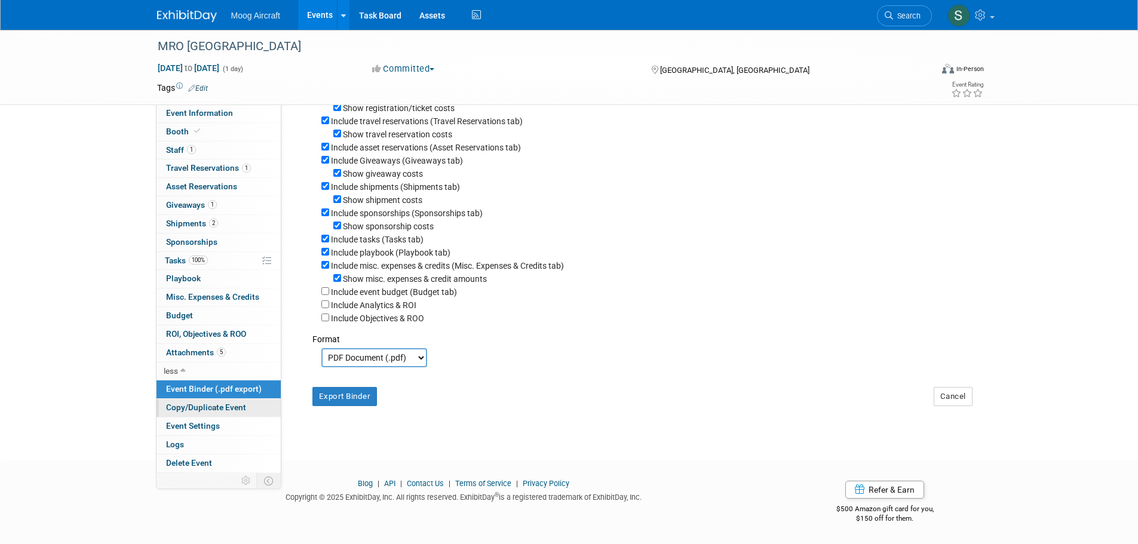
click at [226, 400] on link "Copy/Duplicate Event" at bounding box center [218, 408] width 124 height 18
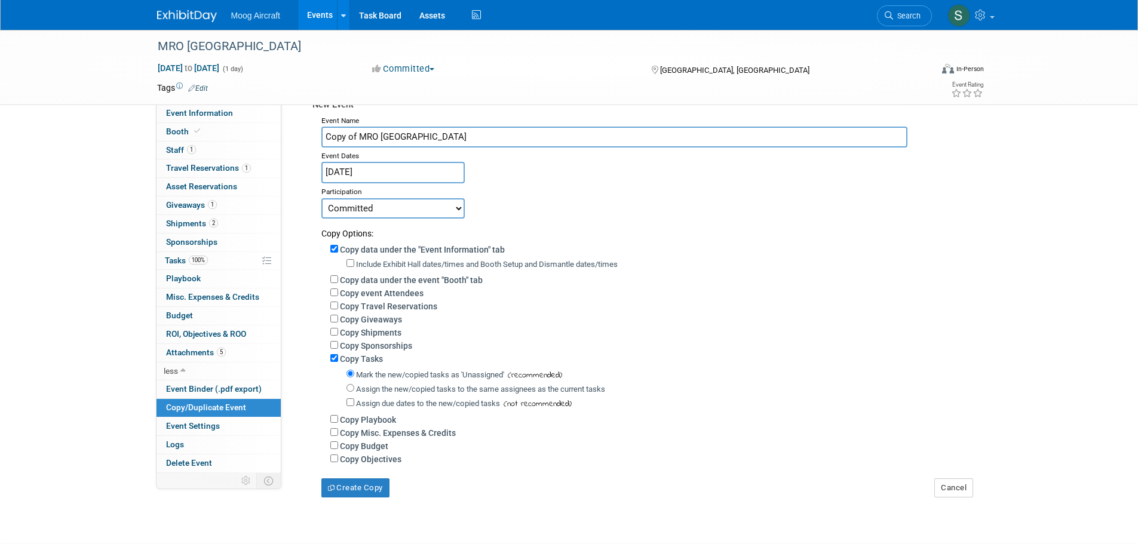
scroll to position [134, 0]
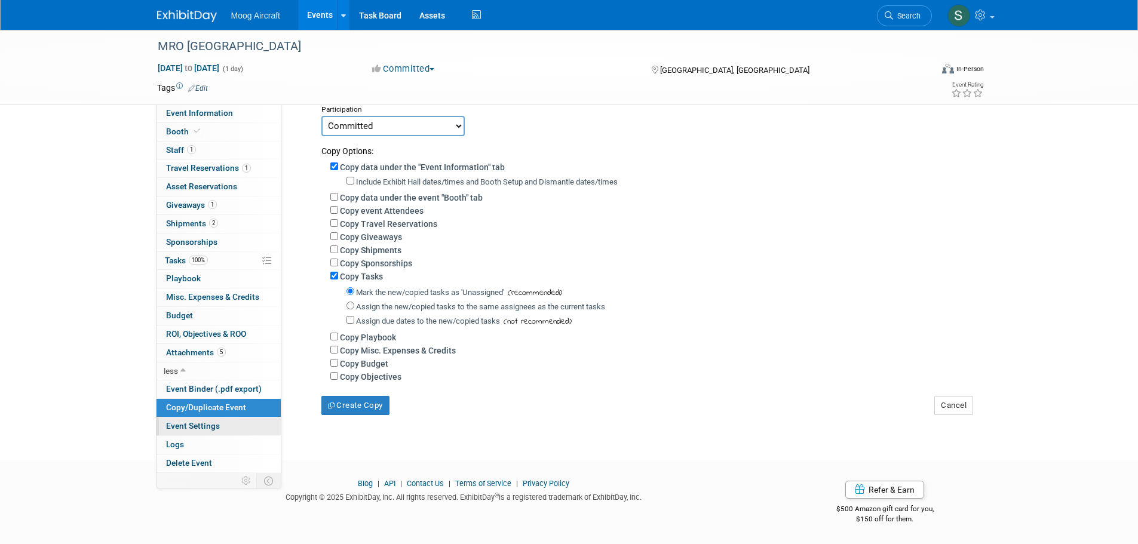
click at [201, 428] on span "Event Settings" at bounding box center [193, 426] width 54 height 10
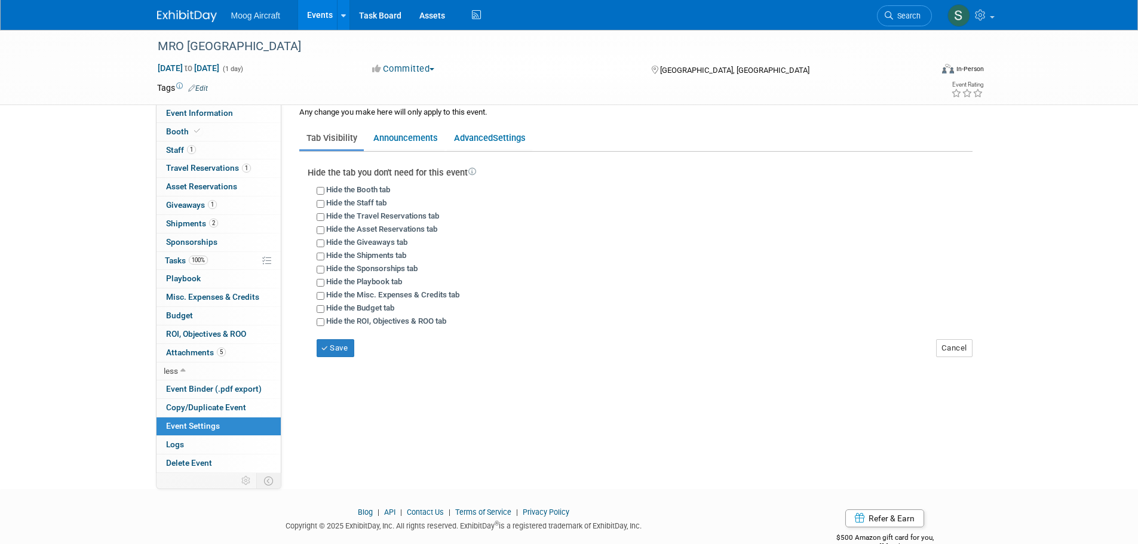
scroll to position [58, 0]
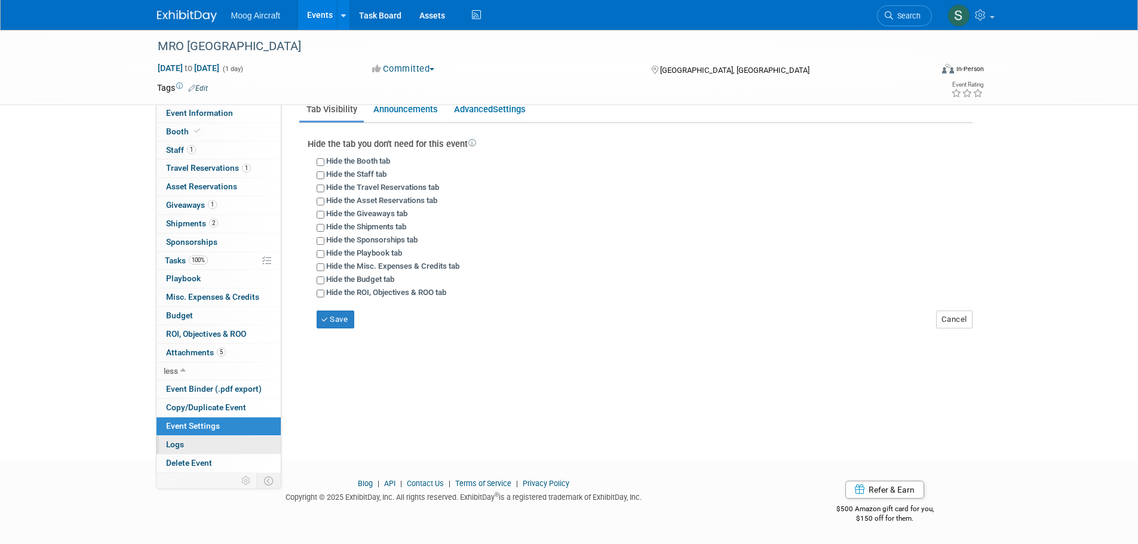
click at [204, 447] on link "Logs" at bounding box center [218, 445] width 124 height 18
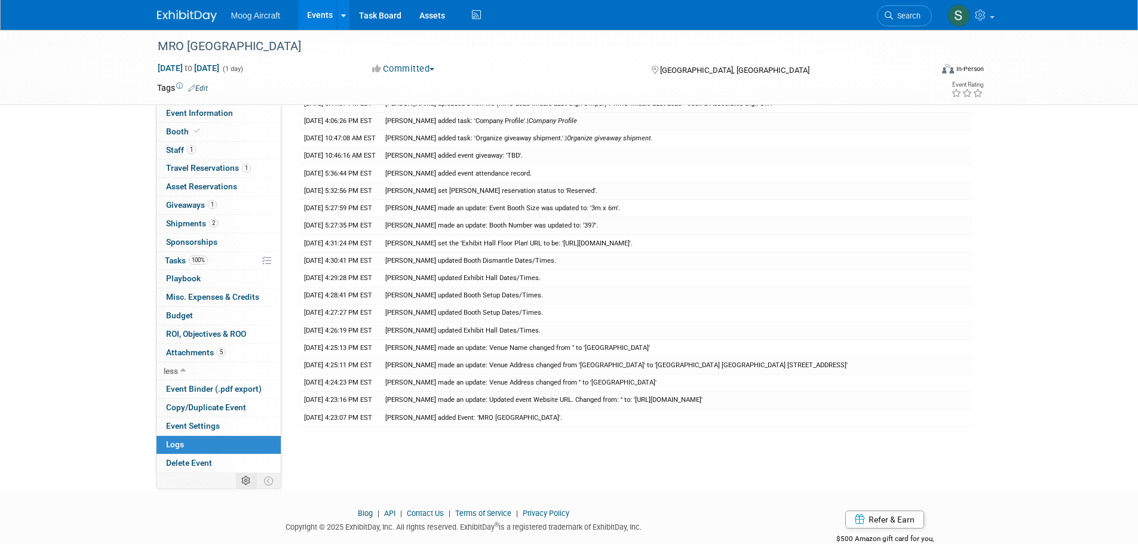
scroll to position [955, 0]
